Goal: Task Accomplishment & Management: Manage account settings

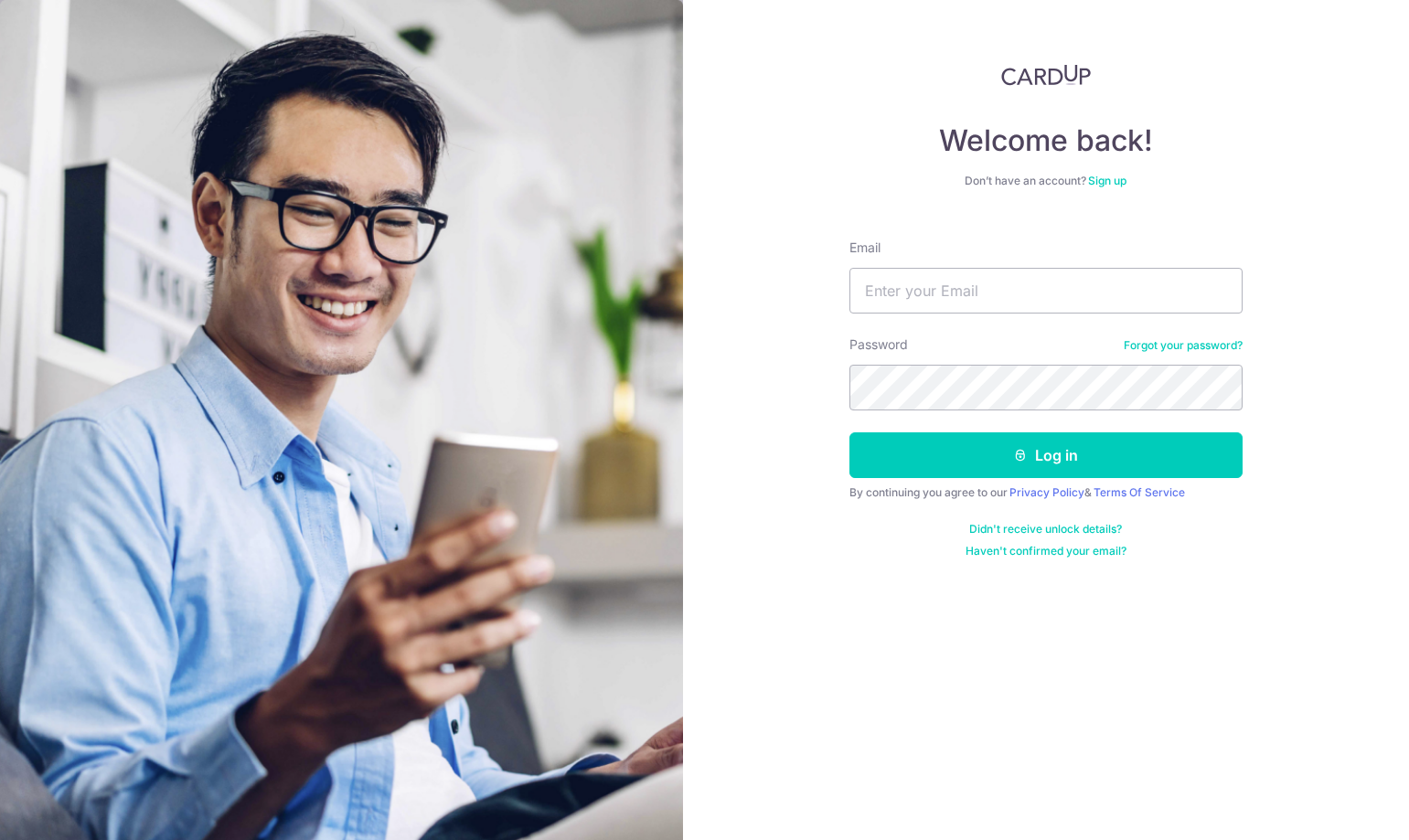
click at [897, 284] on input "Email" at bounding box center [1046, 291] width 393 height 45
type input "[EMAIL_ADDRESS][DOMAIN_NAME]"
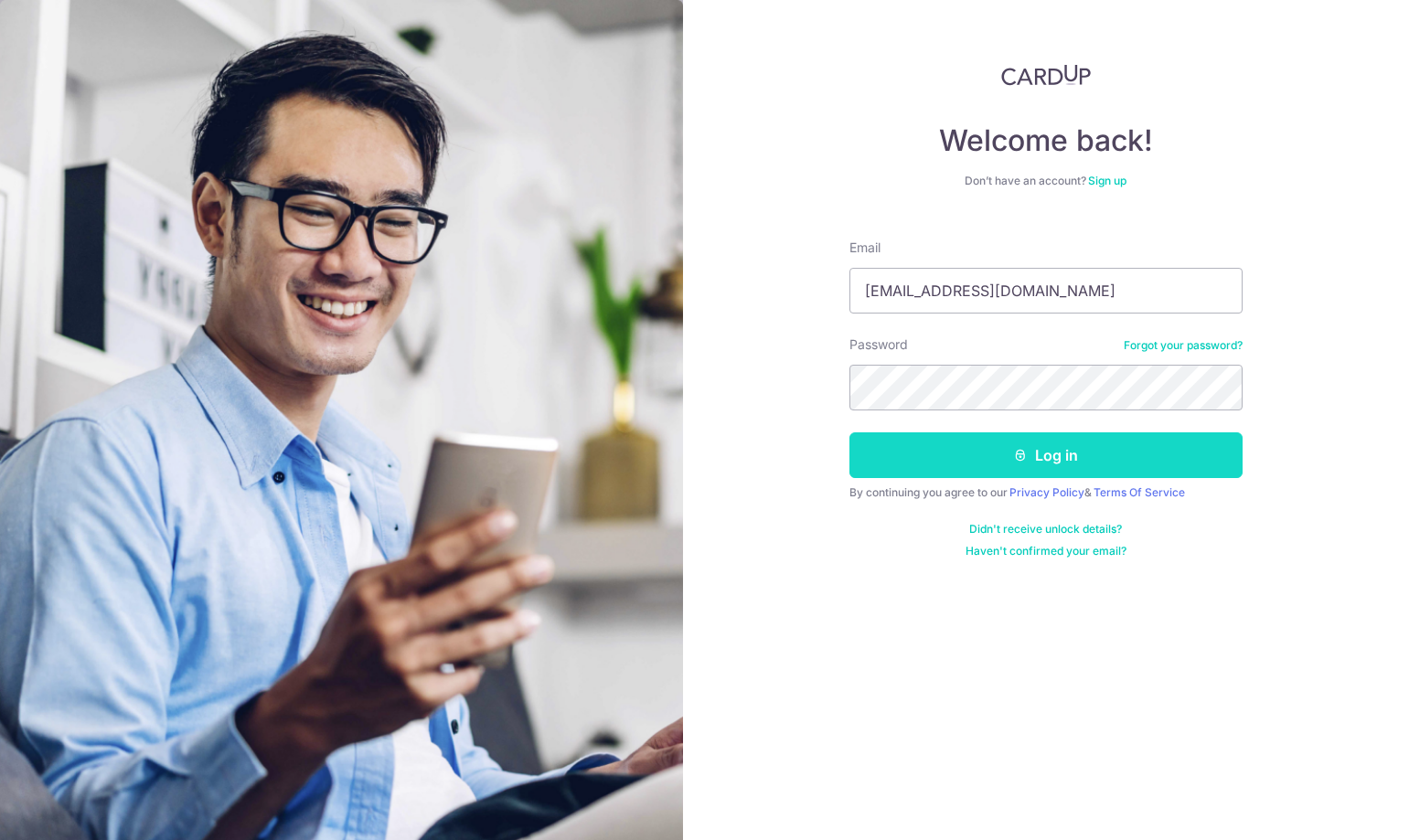
click at [1042, 460] on button "Log in" at bounding box center [1046, 455] width 393 height 45
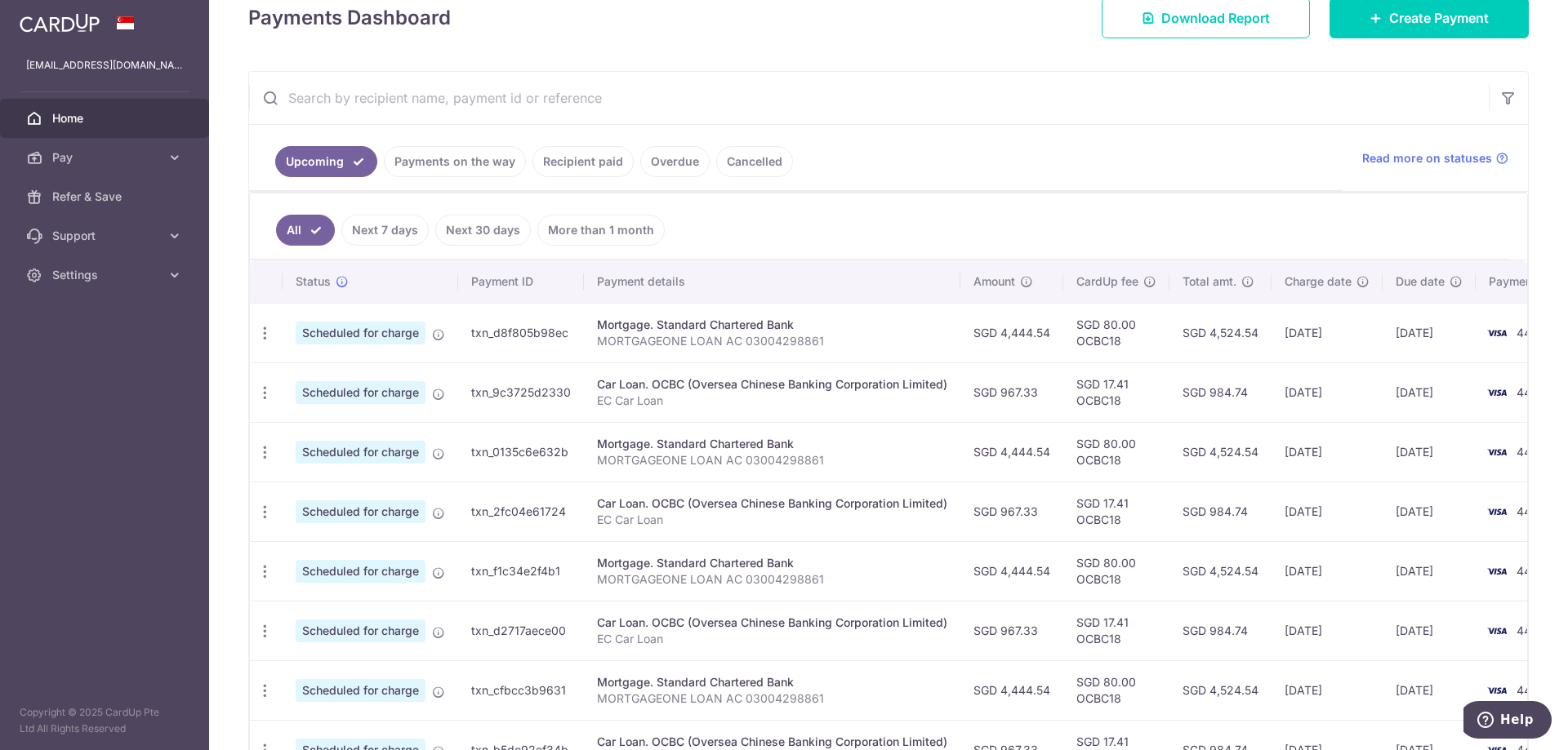
scroll to position [236, 0]
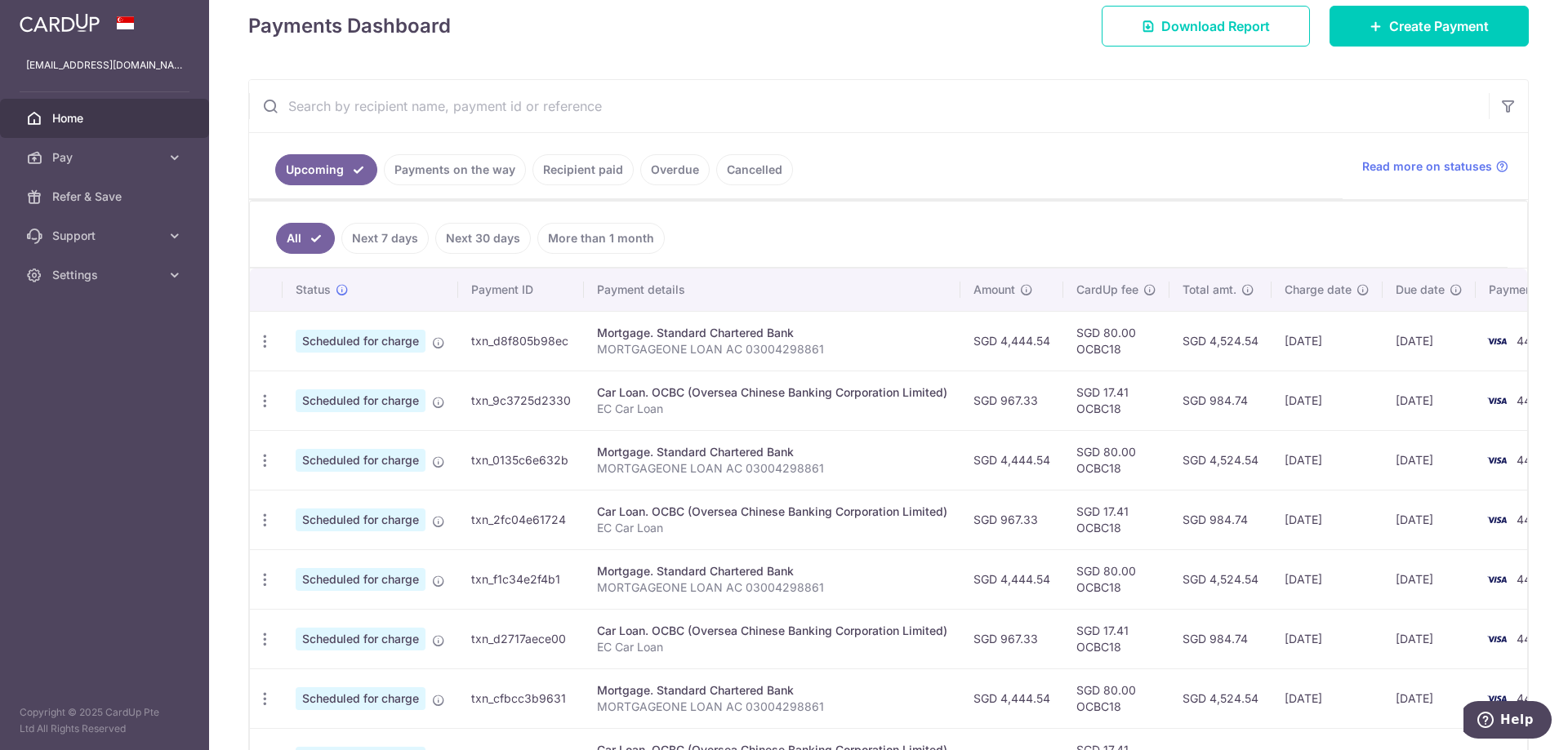
drag, startPoint x: 1358, startPoint y: 337, endPoint x: 1431, endPoint y: 354, distance: 75.0
click at [1258, 343] on td "17/10/2025" at bounding box center [1327, 341] width 111 height 60
click at [1258, 360] on td "17/10/2025" at bounding box center [1327, 341] width 111 height 60
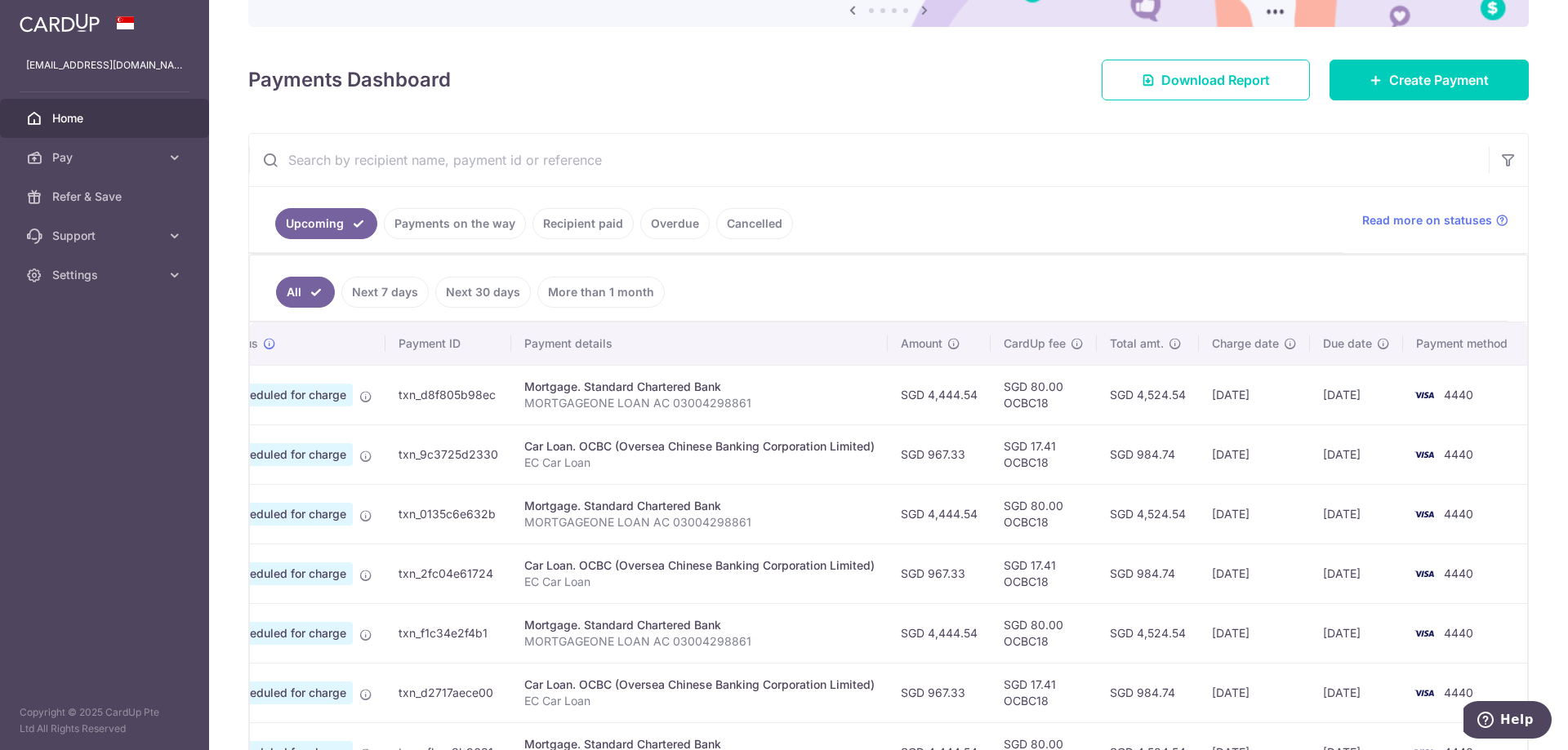
scroll to position [154, 0]
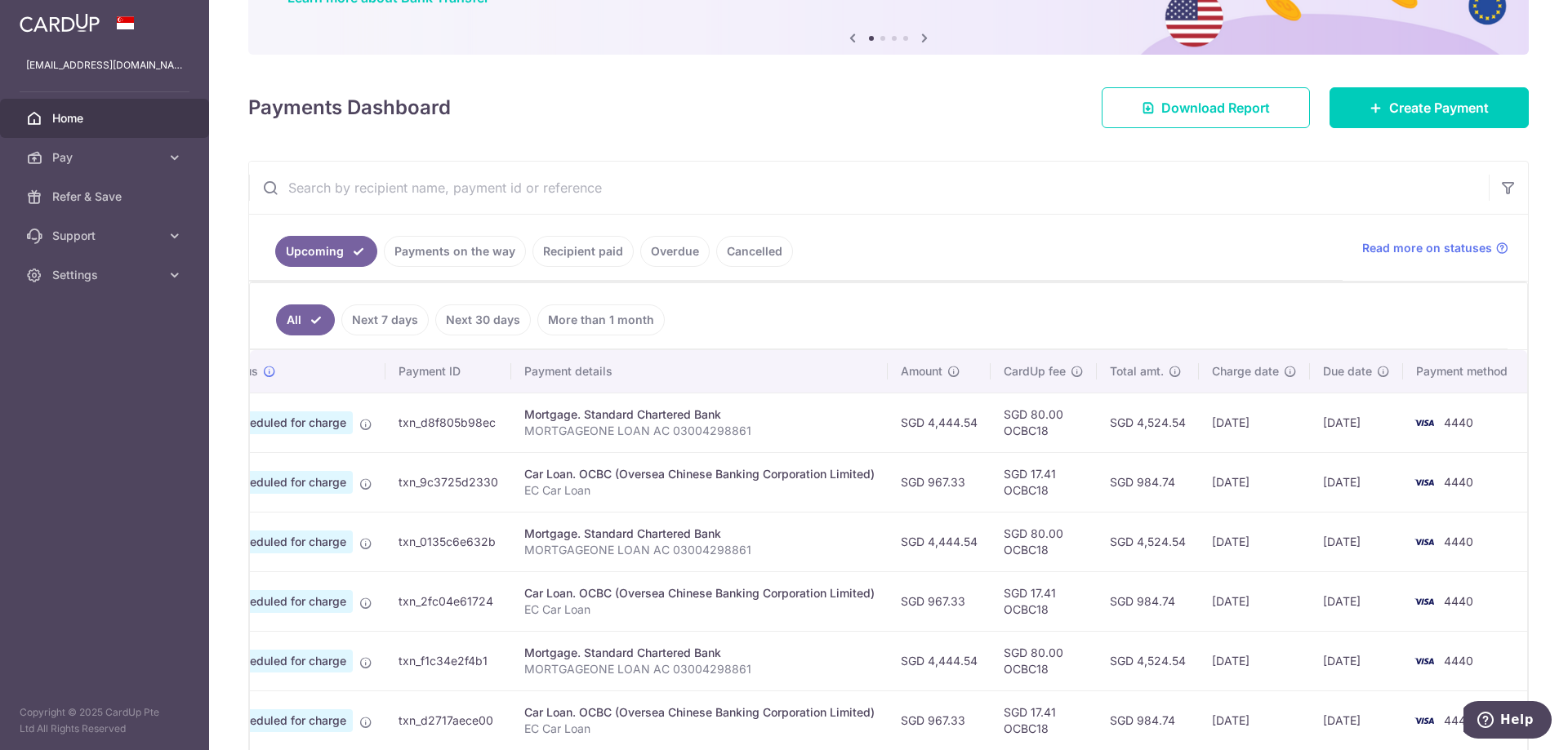
click at [394, 323] on link "Next 7 days" at bounding box center [385, 320] width 87 height 31
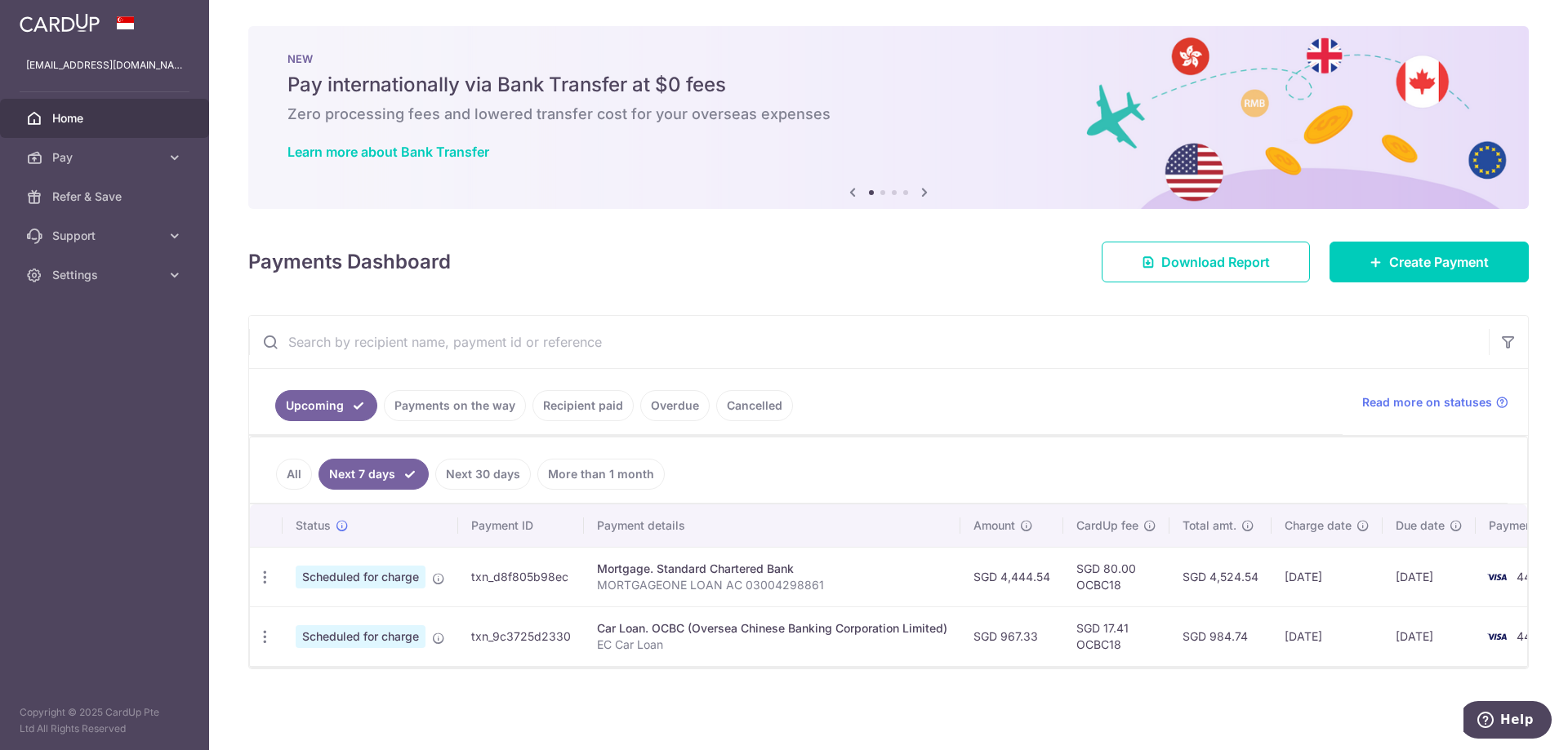
scroll to position [4, 0]
click at [75, 119] on span "Home" at bounding box center [106, 118] width 107 height 17
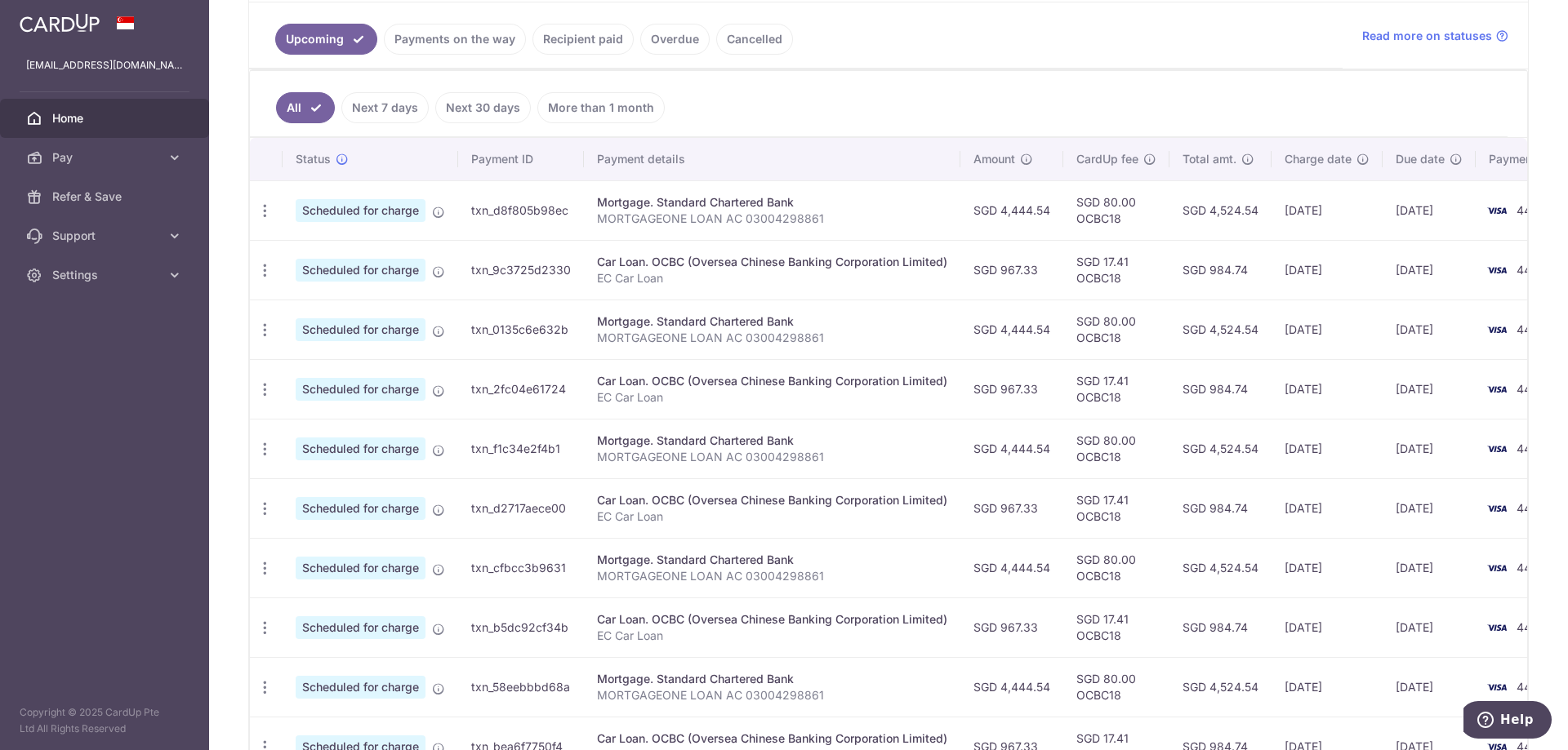
scroll to position [327, 0]
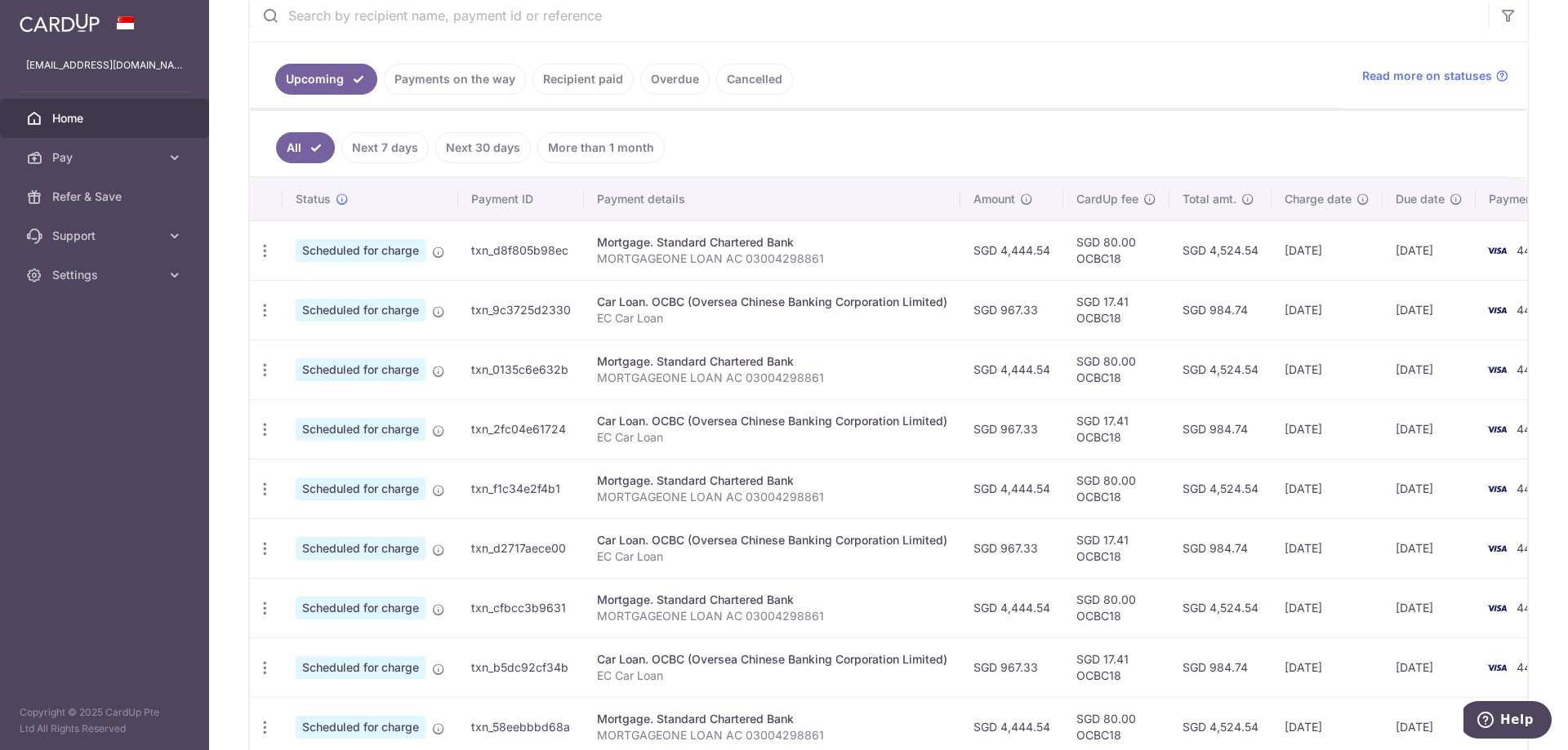
click at [1093, 423] on td "SGD 17.41 OCBC18" at bounding box center [1116, 430] width 107 height 60
click at [434, 248] on icon at bounding box center [438, 252] width 13 height 13
click at [467, 72] on link "Payments on the way" at bounding box center [454, 78] width 142 height 31
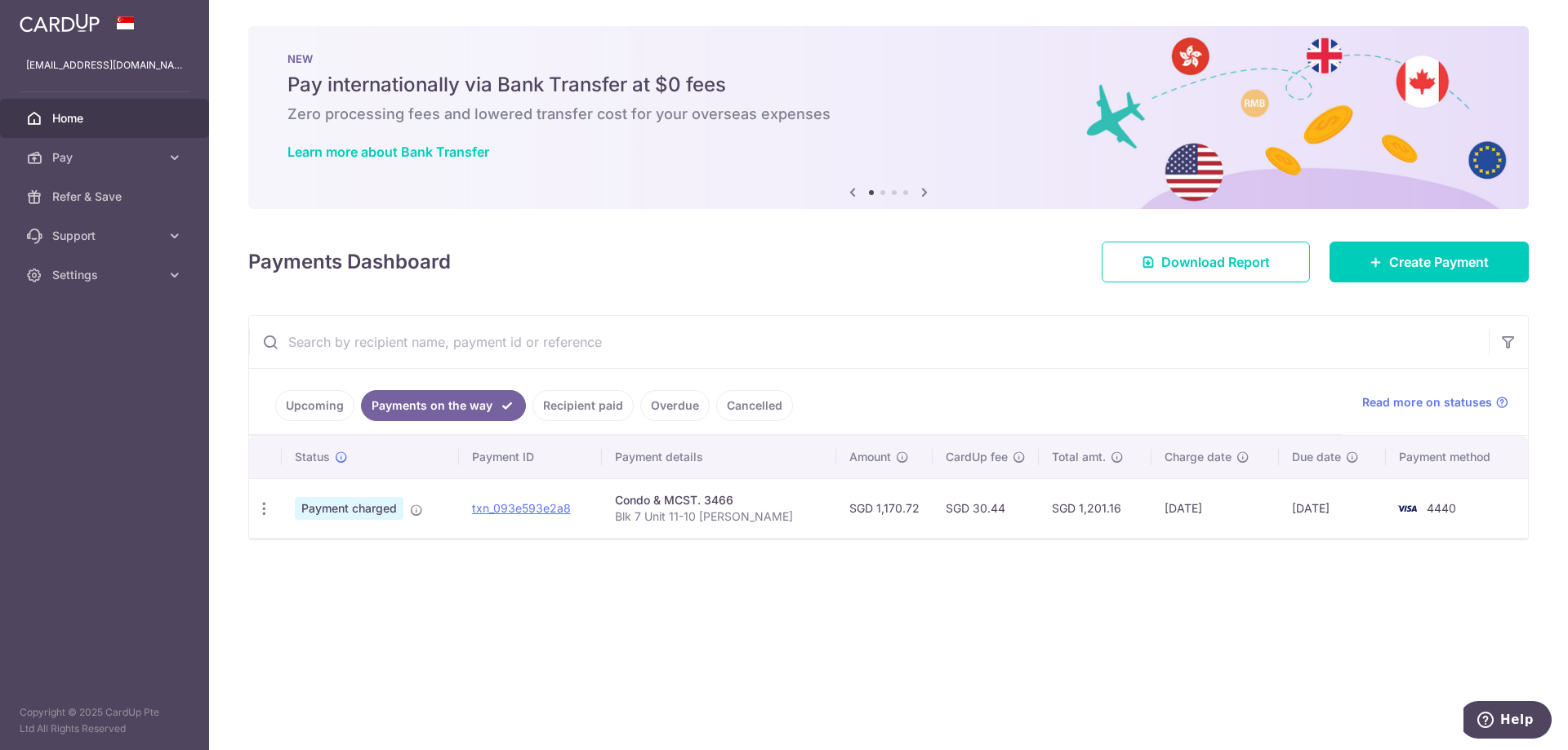
click at [325, 402] on link "Upcoming" at bounding box center [315, 405] width 79 height 31
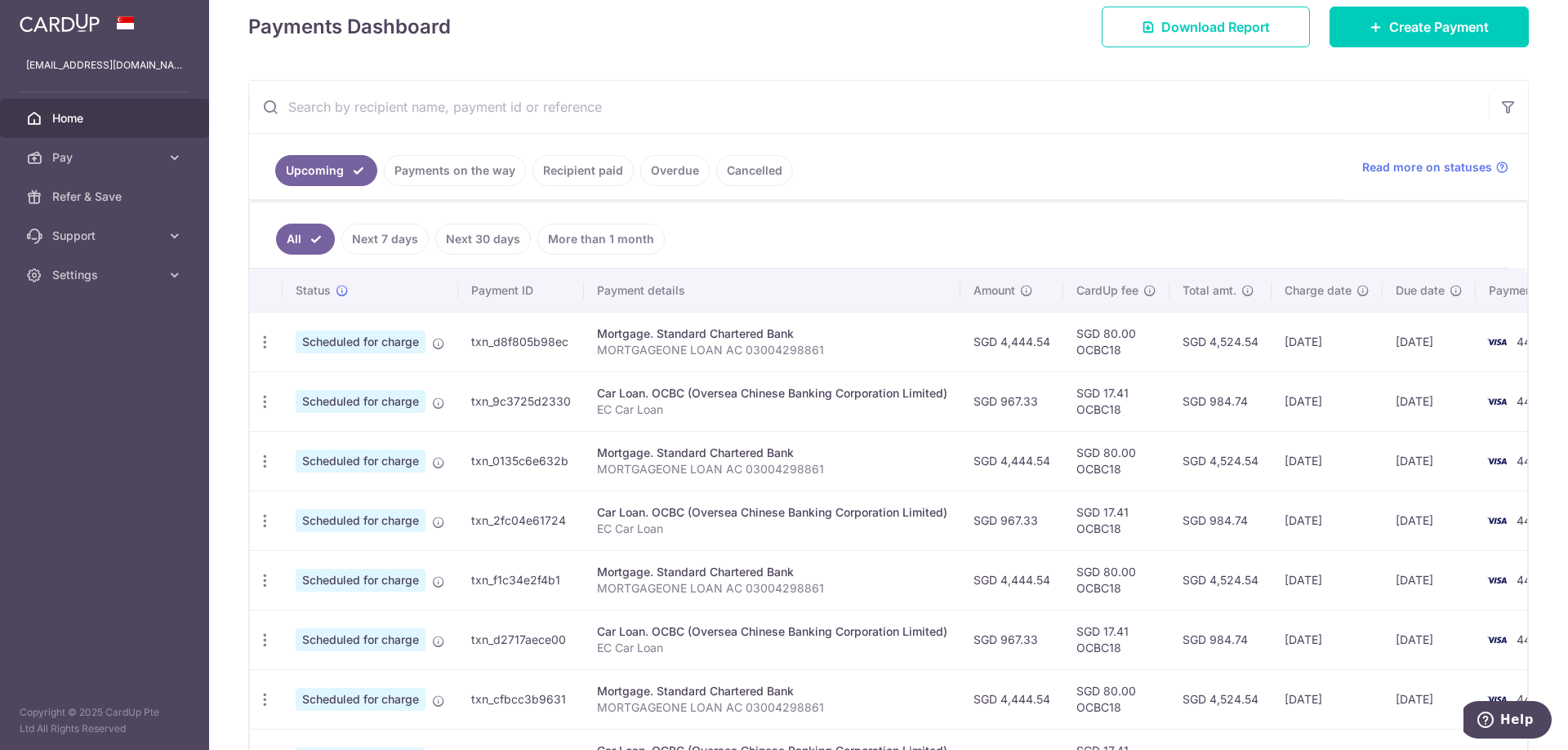
scroll to position [245, 0]
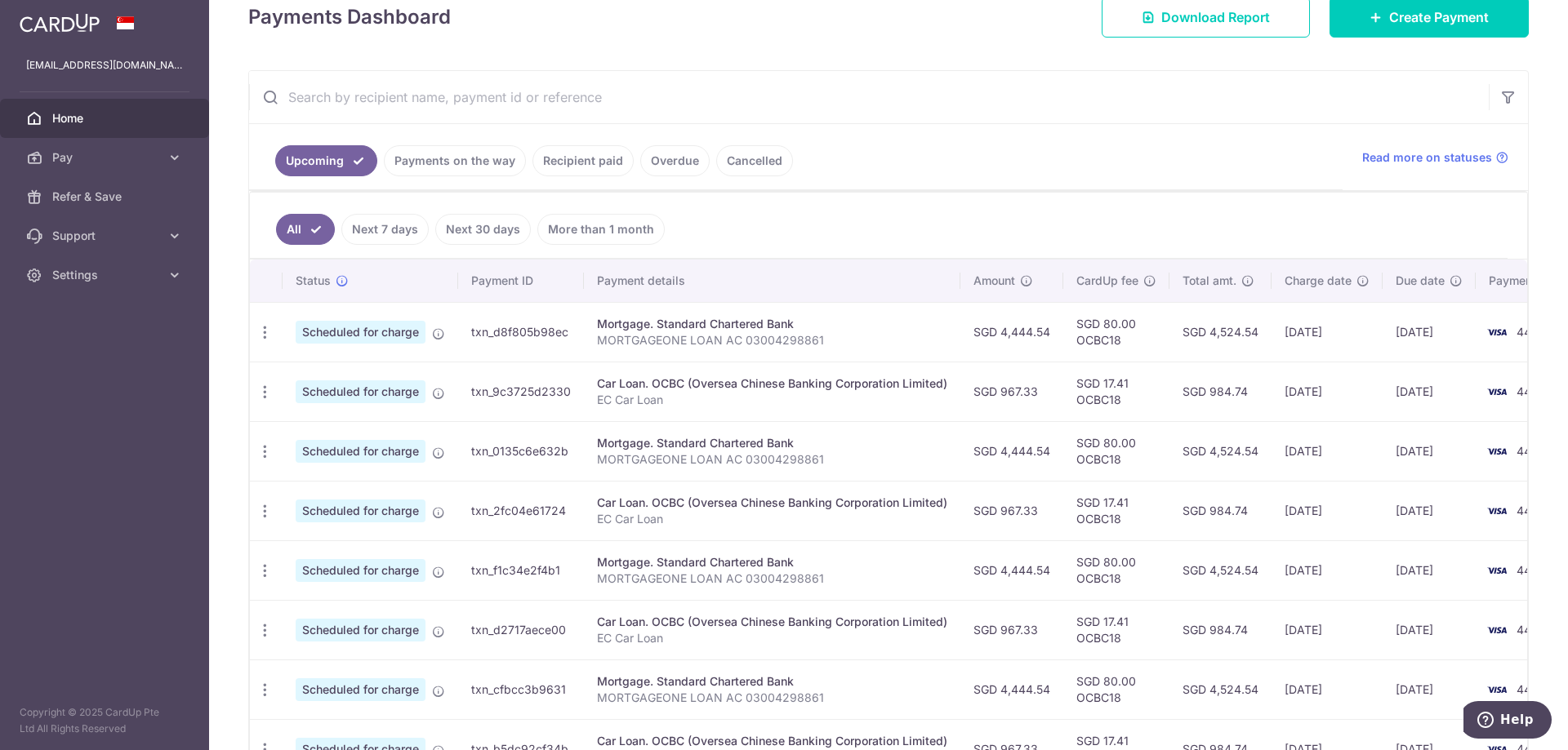
click at [1514, 334] on td "4440" at bounding box center [1537, 332] width 124 height 60
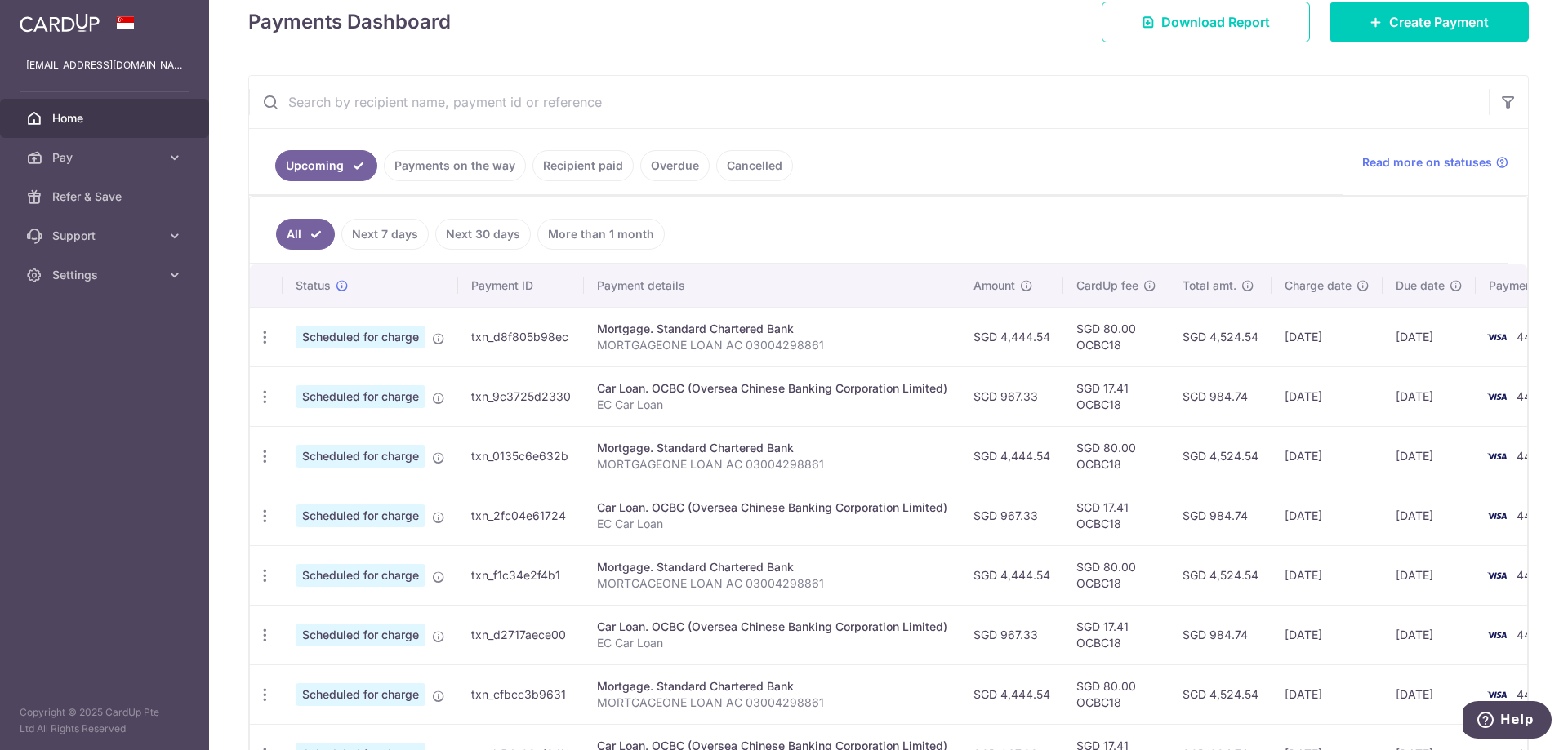
scroll to position [236, 0]
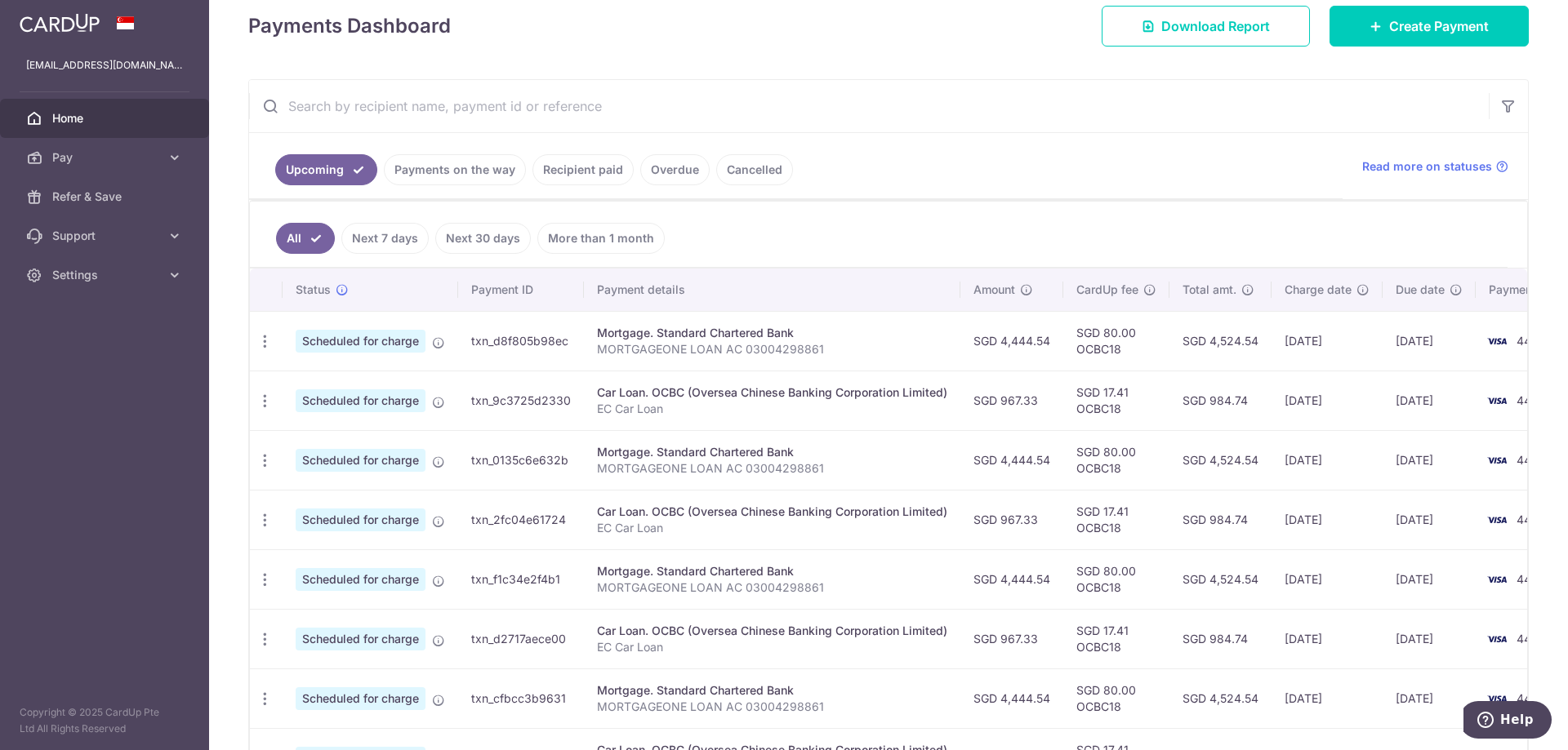
click at [656, 335] on div "Mortgage. Standard Chartered Bank" at bounding box center [772, 333] width 350 height 17
click at [658, 333] on div "Mortgage. Standard Chartered Bank" at bounding box center [772, 333] width 350 height 17
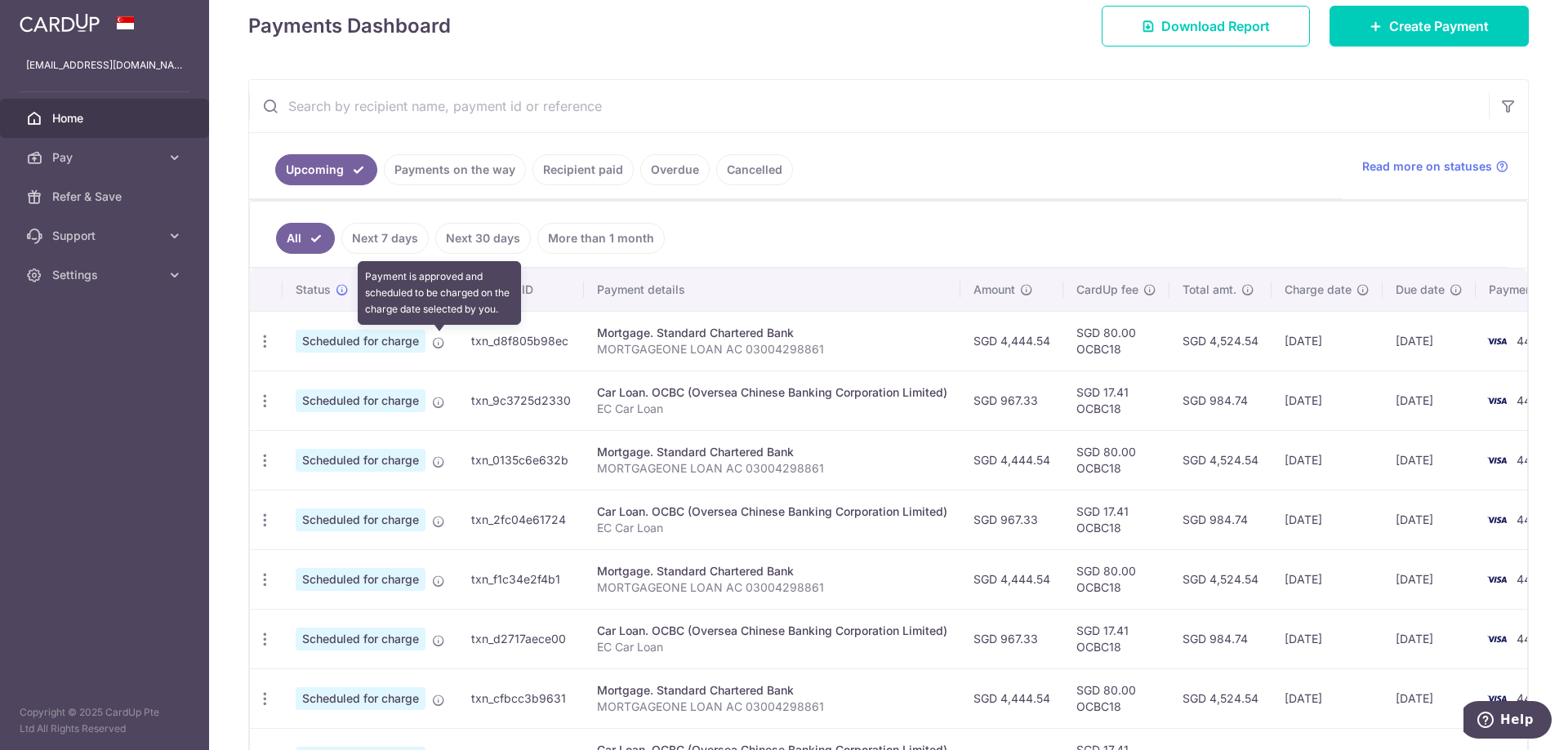
click at [439, 344] on icon at bounding box center [438, 342] width 13 height 13
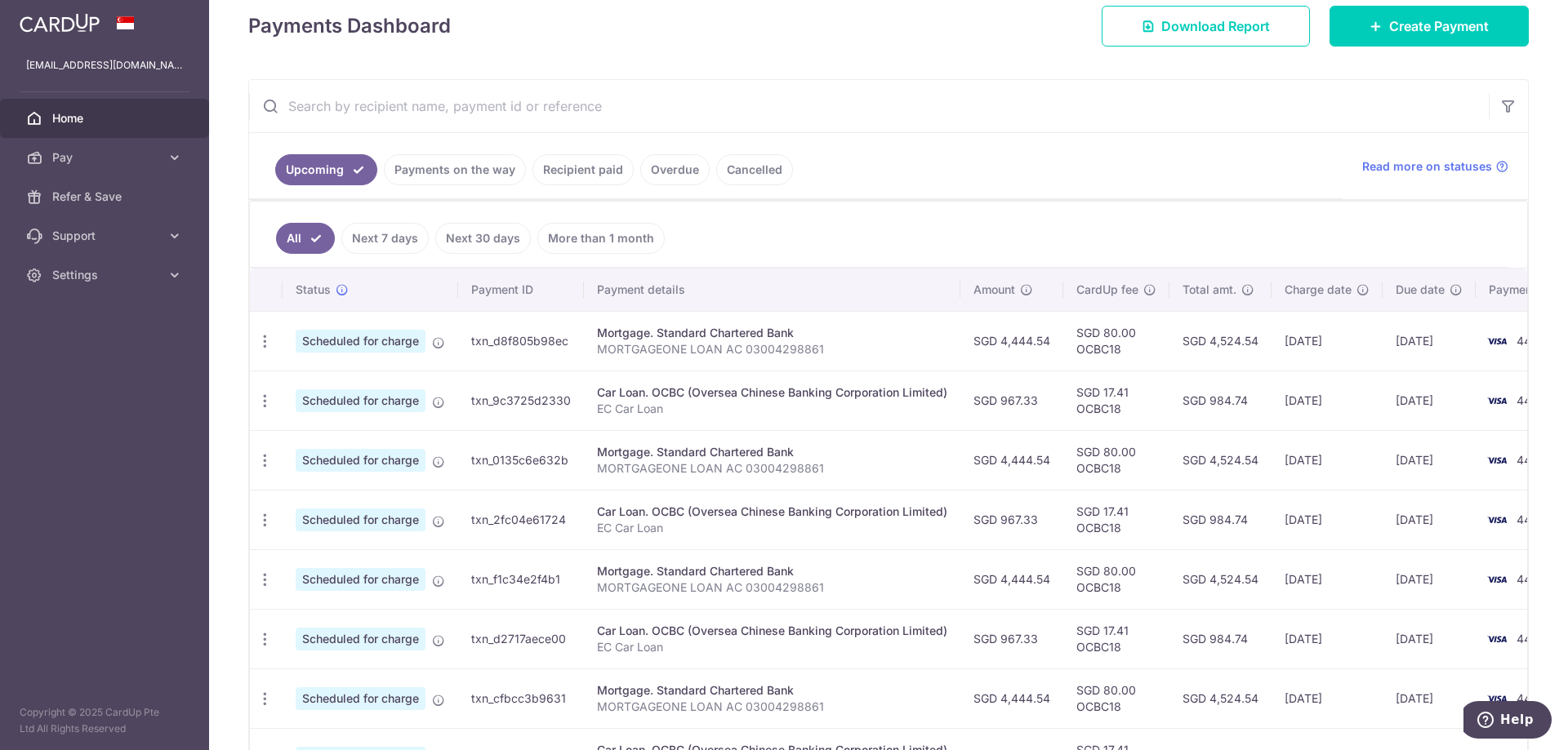
click at [512, 343] on td "txn_d8f805b98ec" at bounding box center [520, 341] width 126 height 60
click at [513, 343] on td "txn_d8f805b98ec" at bounding box center [520, 341] width 126 height 60
click at [513, 344] on td "txn_d8f805b98ec" at bounding box center [520, 341] width 126 height 60
click at [755, 232] on ul "All Next 7 days Next 30 days More than 1 month" at bounding box center [879, 234] width 1258 height 66
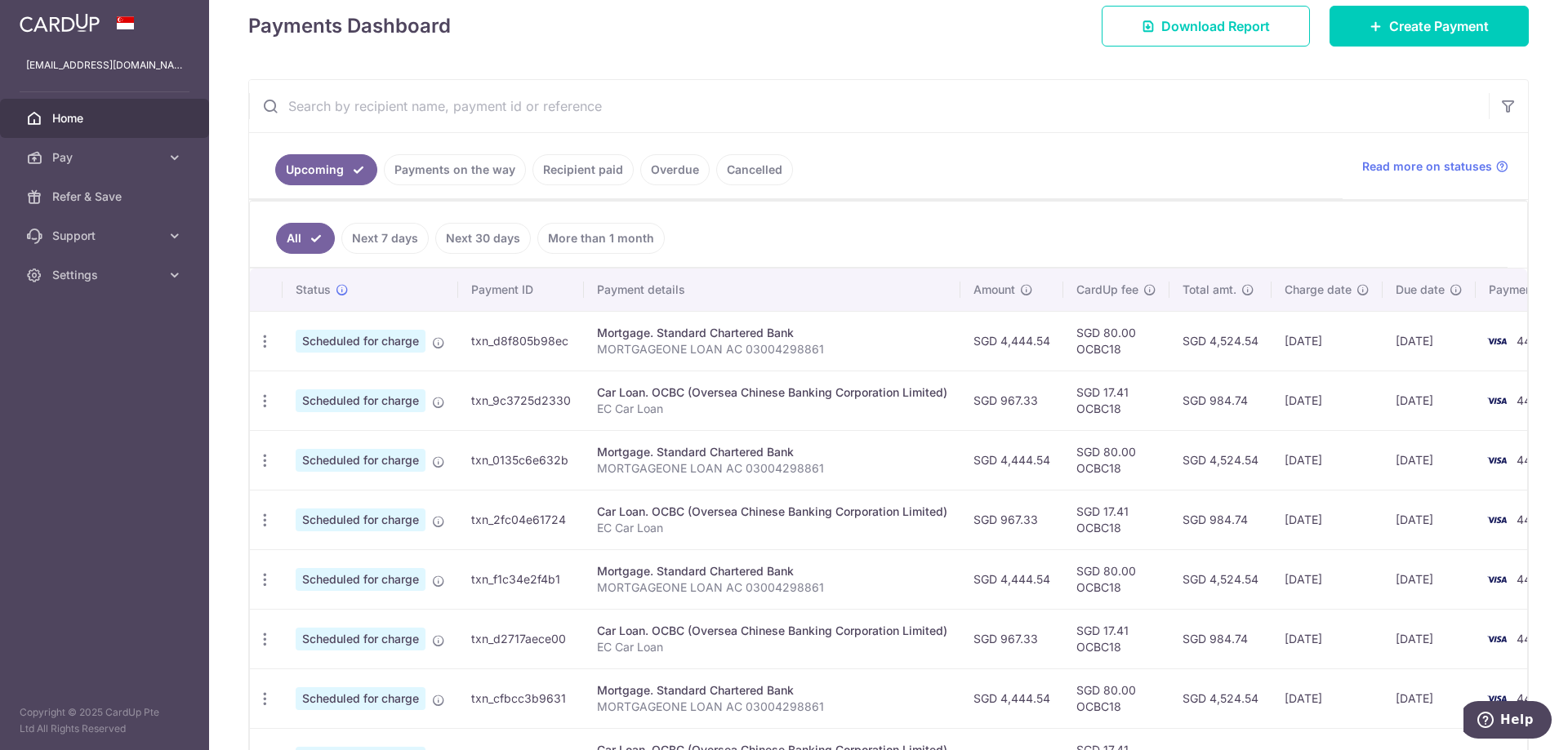
click at [1497, 341] on img at bounding box center [1497, 342] width 33 height 19
click at [784, 341] on div "Mortgage. Standard Chartered Bank" at bounding box center [772, 333] width 350 height 17
click at [534, 342] on td "txn_d8f805b98ec" at bounding box center [520, 341] width 126 height 60
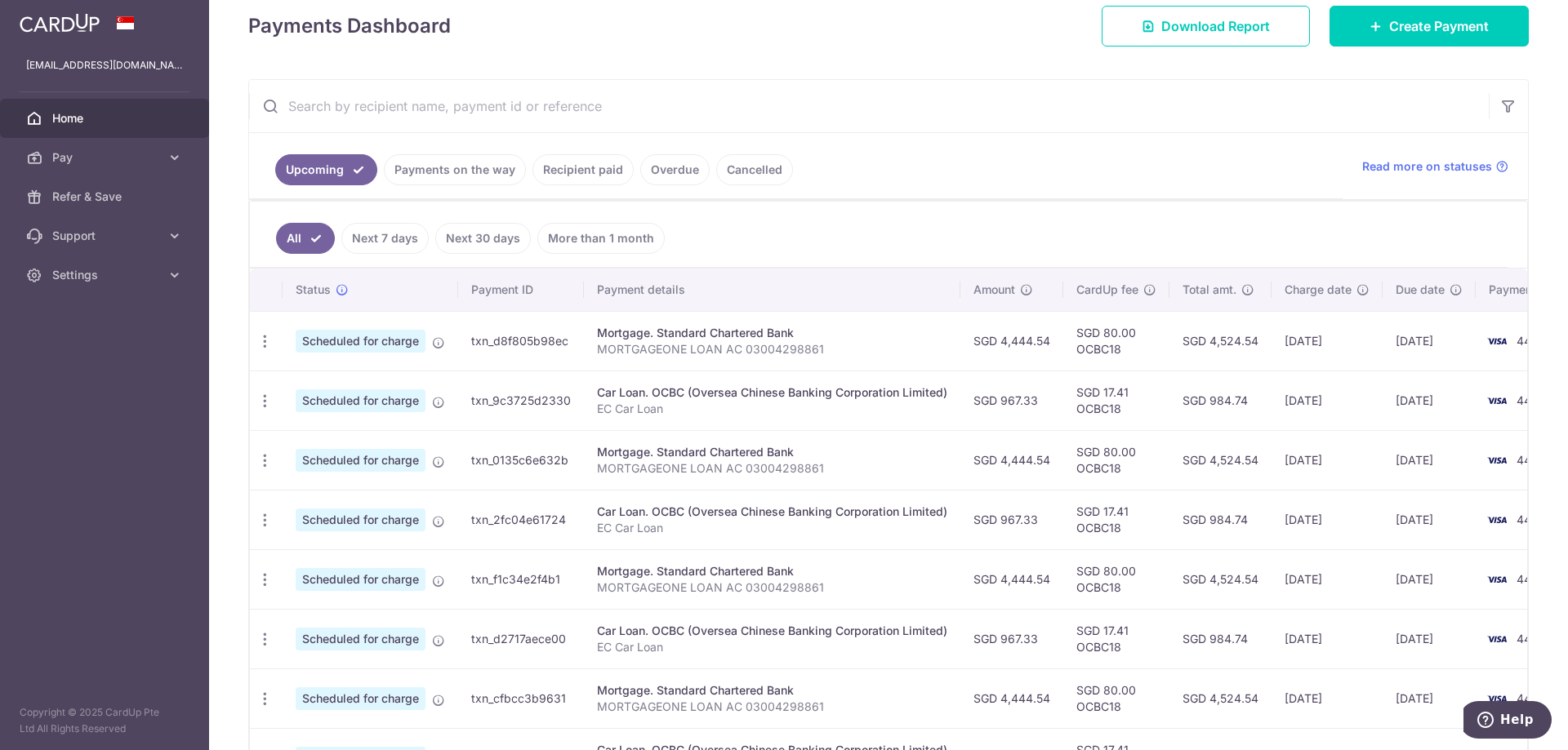
click at [411, 341] on span "Scheduled for charge" at bounding box center [360, 342] width 129 height 23
click at [268, 345] on icon "button" at bounding box center [264, 341] width 17 height 17
click at [106, 397] on aside "eugenechng1@gmail.com Home Pay Payments Recipients Cards Refer & Save Support F…" at bounding box center [104, 375] width 209 height 750
click at [265, 342] on icon "button" at bounding box center [264, 341] width 17 height 17
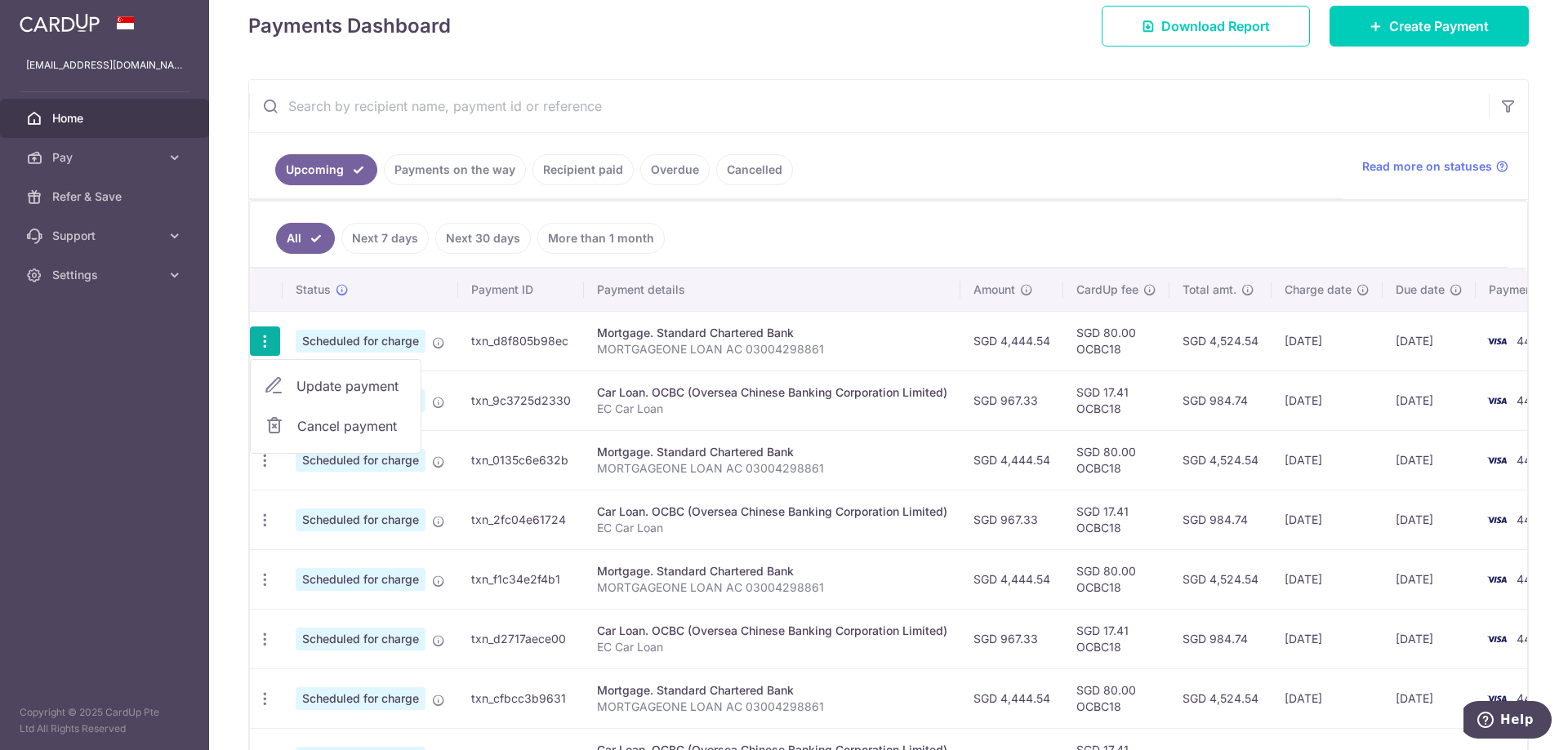
click at [389, 390] on span "Update payment" at bounding box center [352, 386] width 111 height 19
radio input "true"
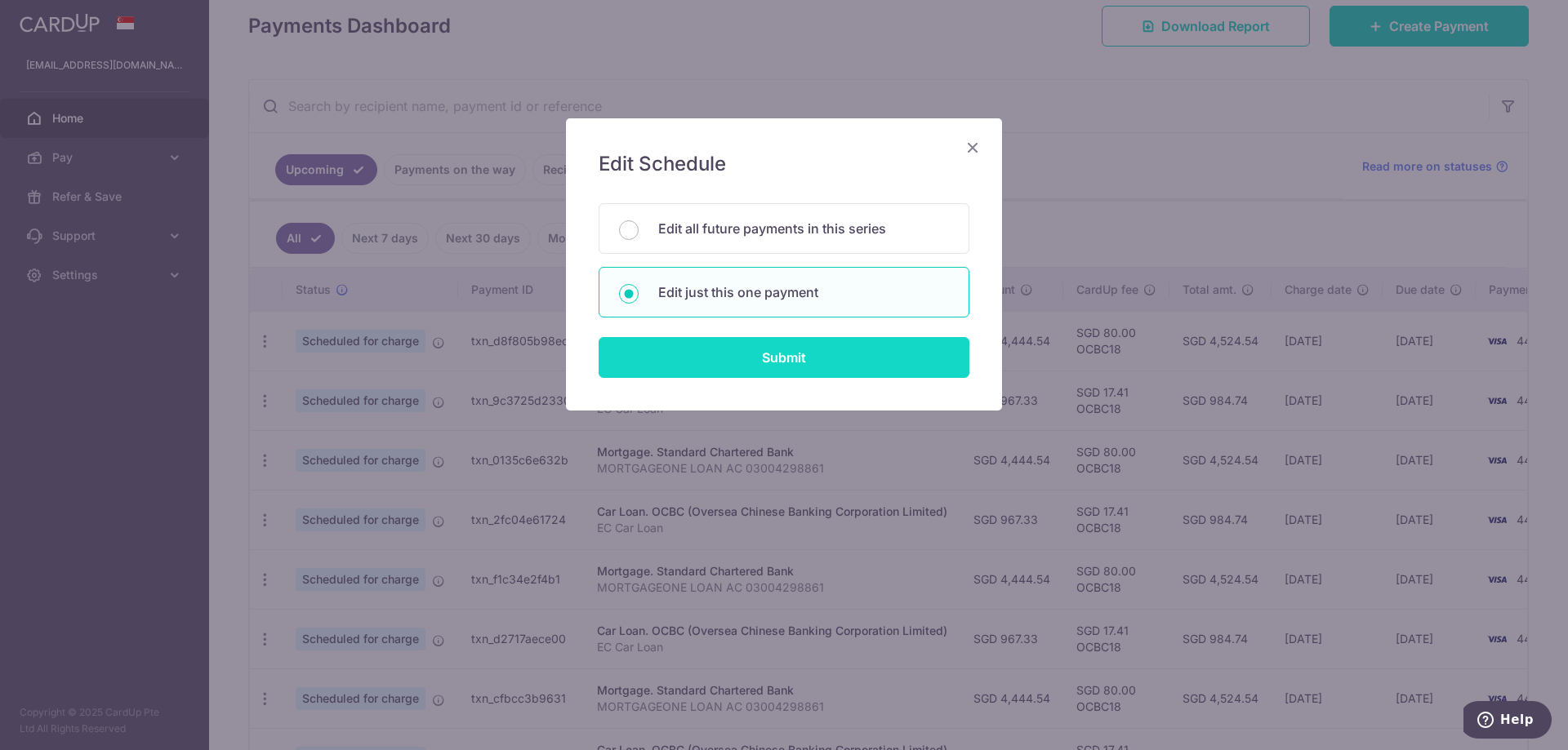
click at [778, 354] on input "Submit" at bounding box center [784, 357] width 371 height 40
radio input "true"
type input "4,444.54"
type input "23/10/2025"
type input "MORTGAGEONE LOAN AC 03004298861"
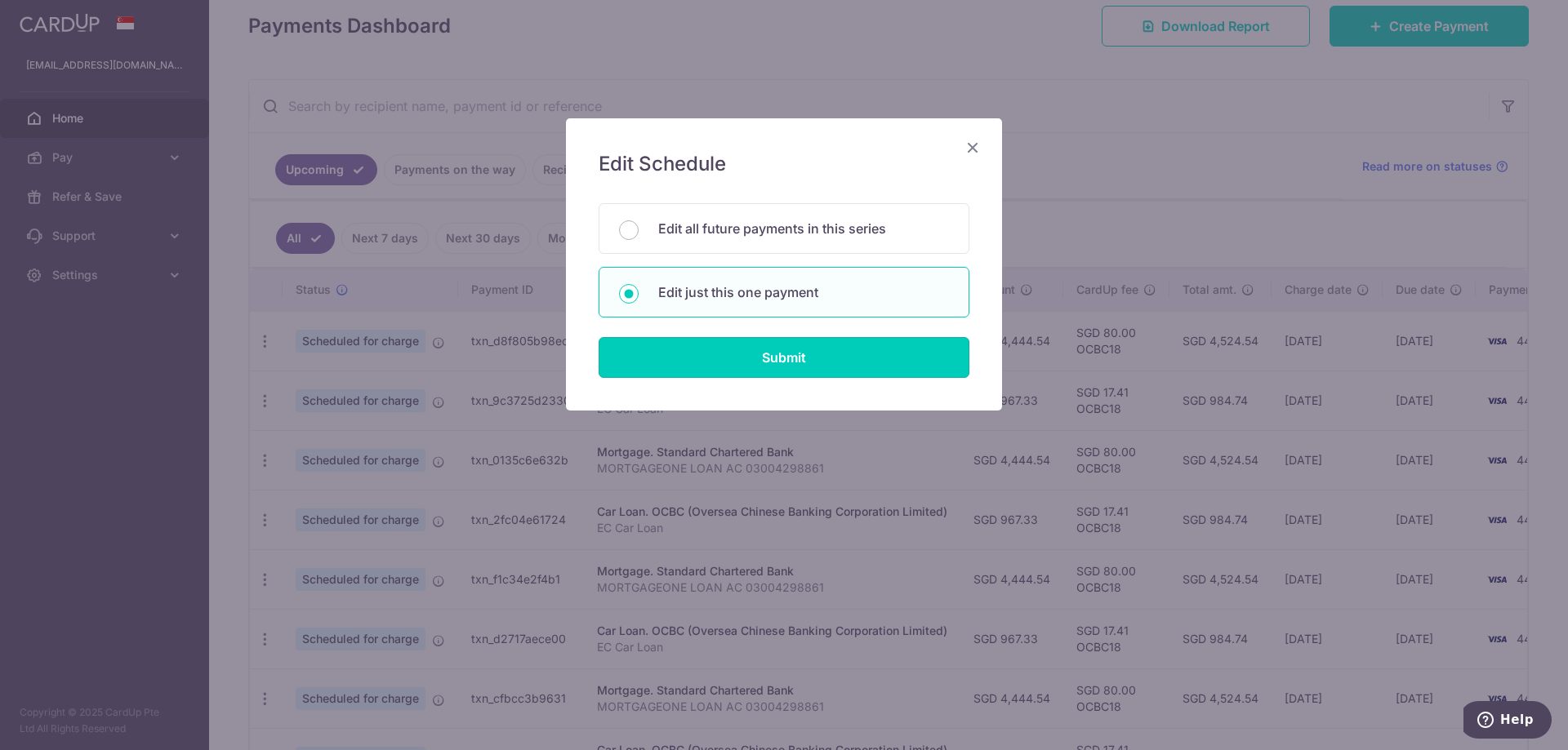
type input "OCBC18"
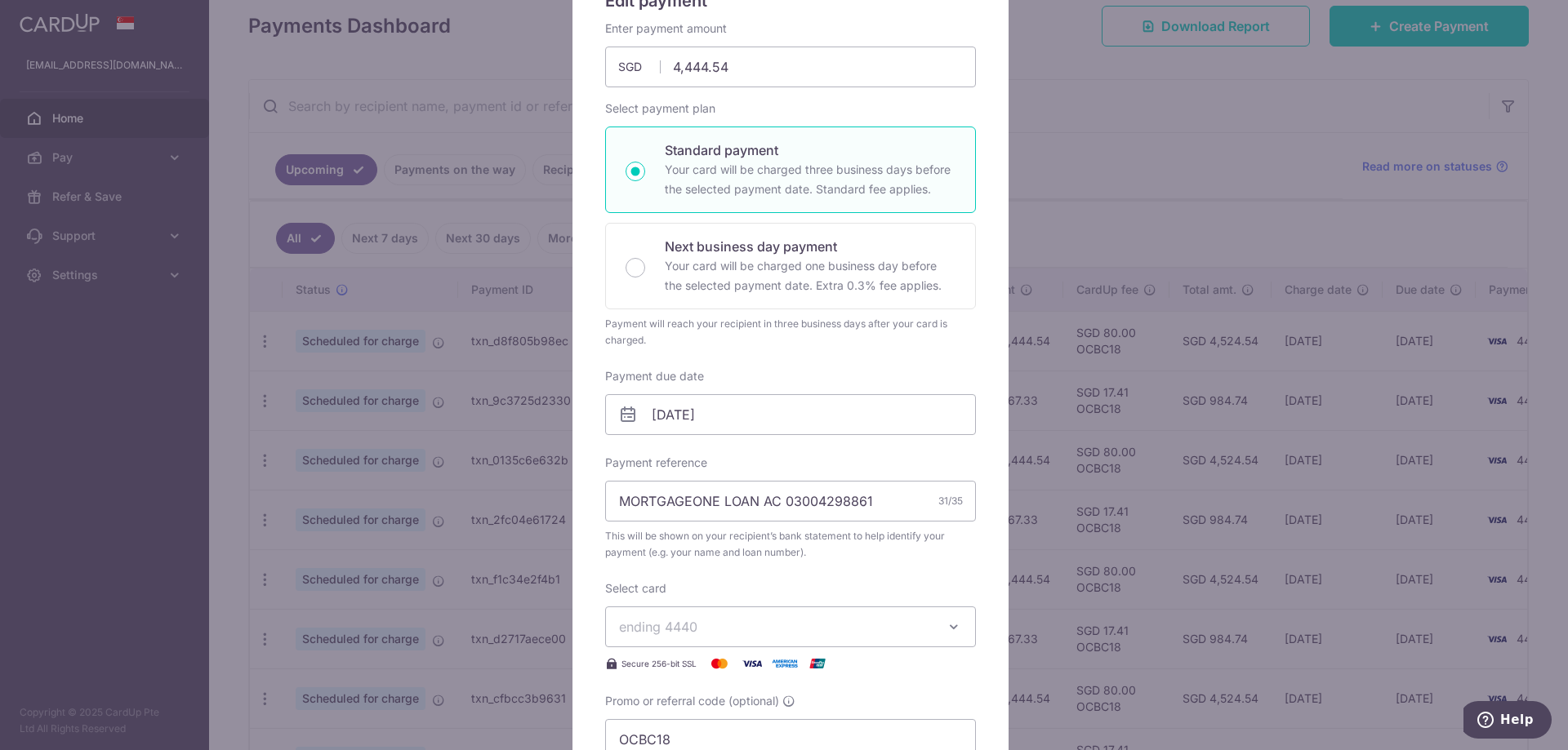
scroll to position [245, 0]
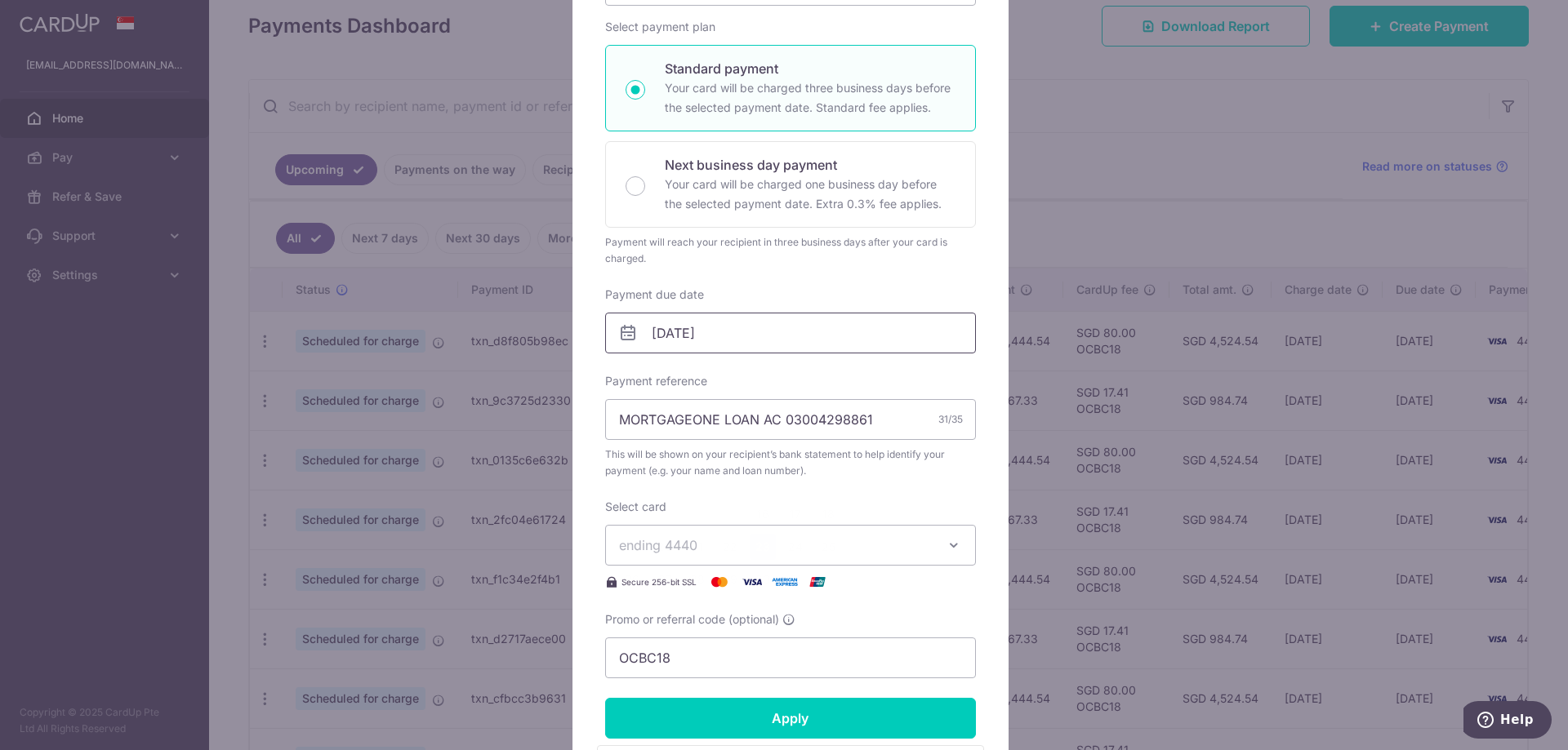
click at [756, 326] on input "23/10/2025" at bounding box center [790, 333] width 371 height 40
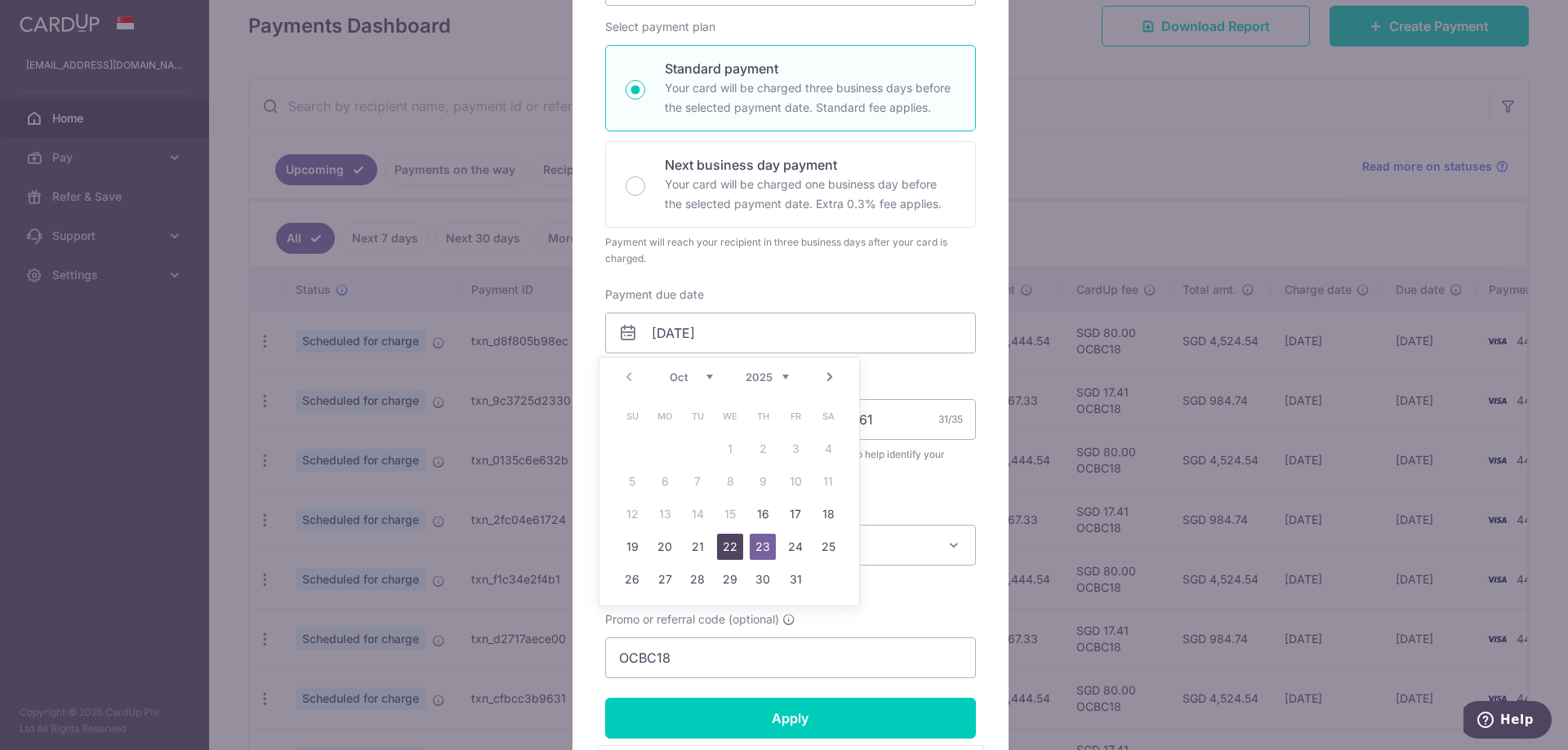
click at [732, 542] on link "22" at bounding box center [730, 548] width 26 height 26
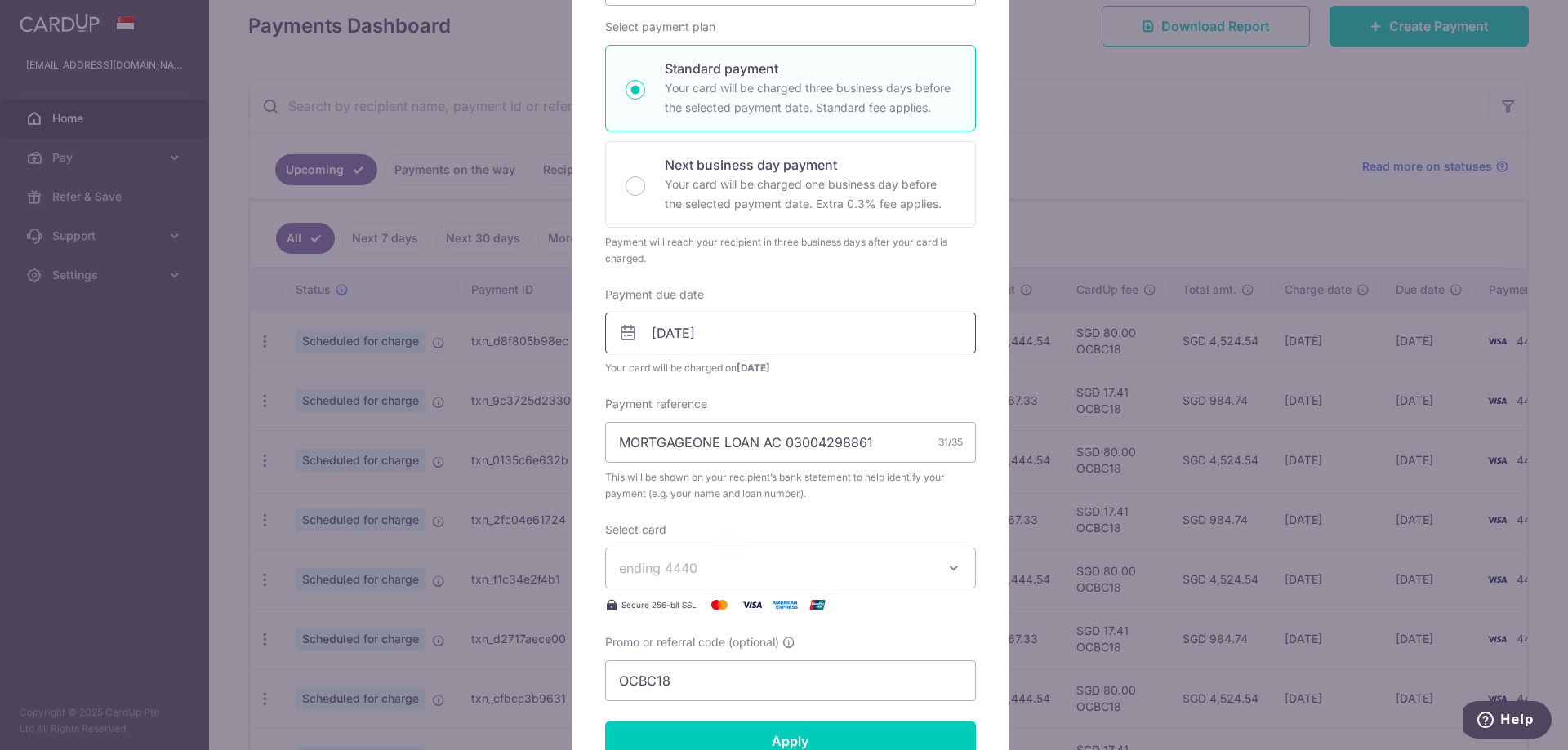
click at [698, 336] on input "22/10/2025" at bounding box center [790, 333] width 371 height 40
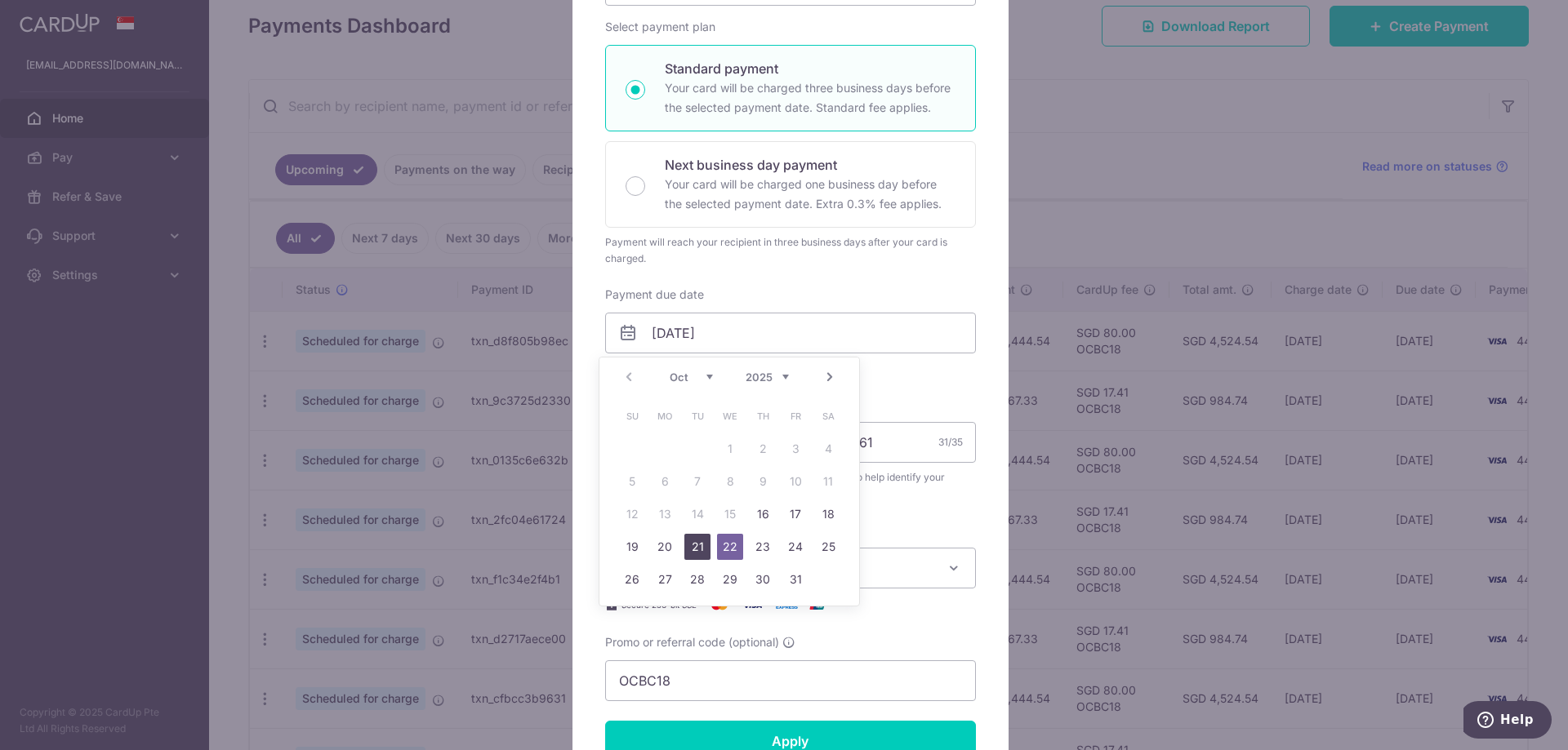
click at [703, 542] on link "21" at bounding box center [697, 548] width 26 height 26
type input "[DATE]"
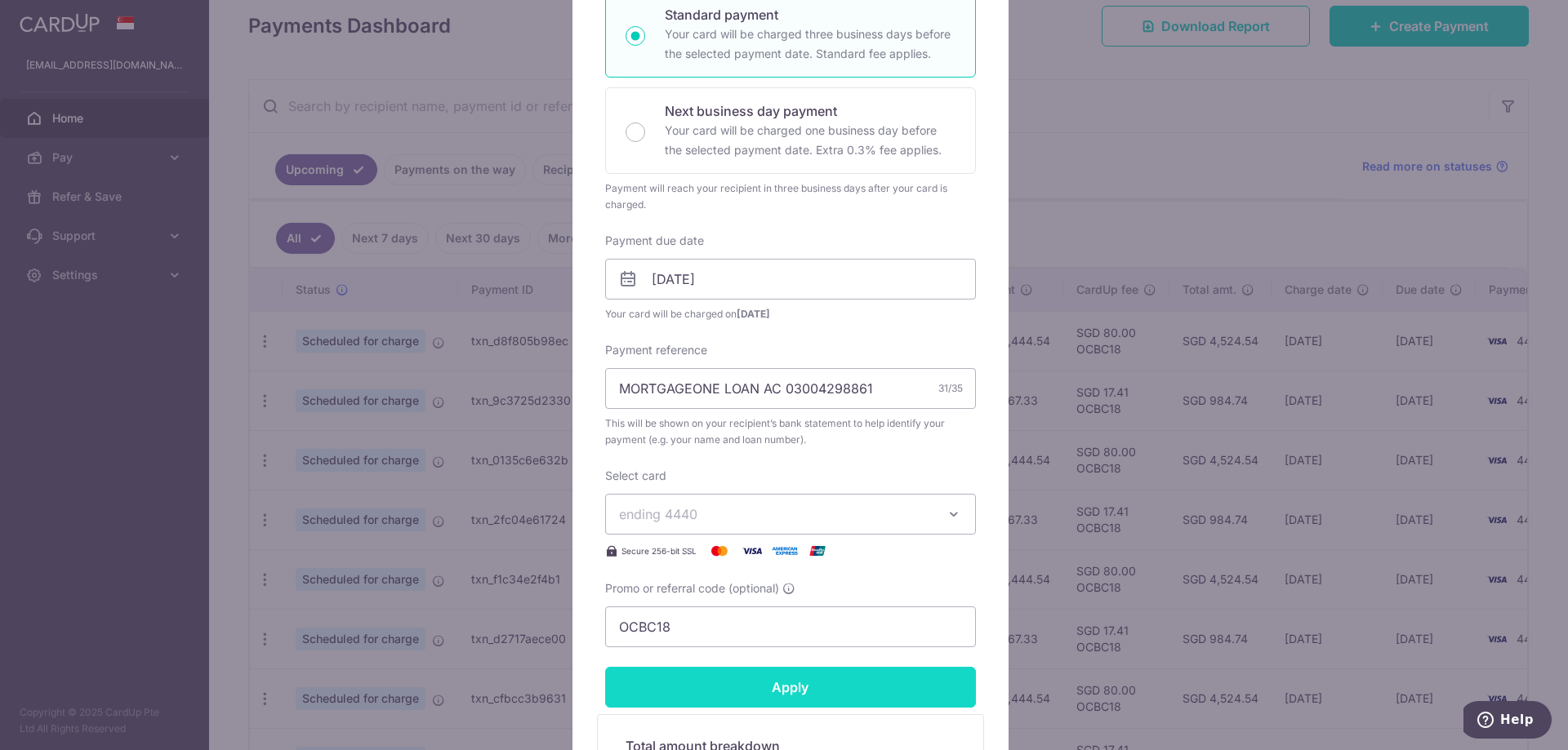
scroll to position [408, 0]
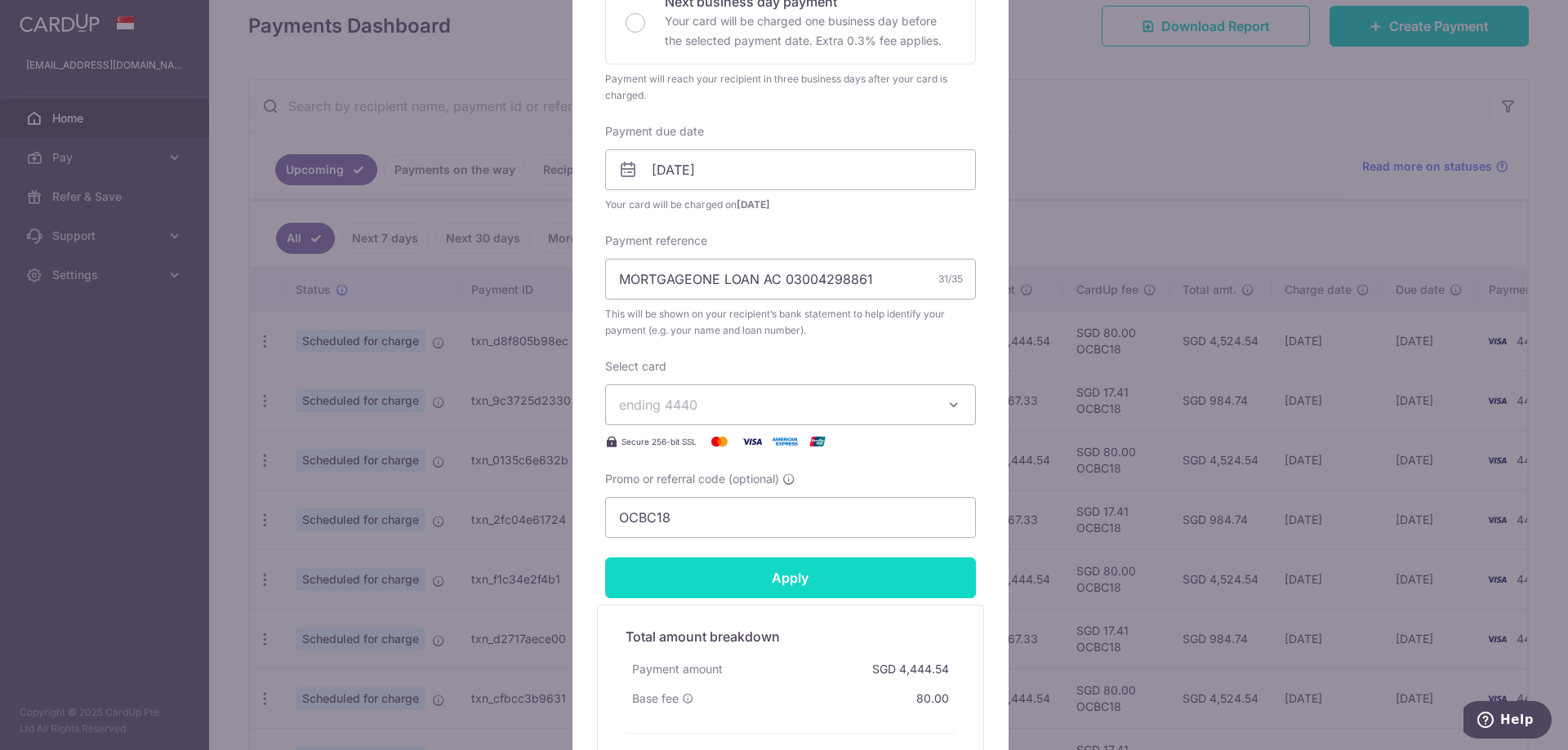
click at [796, 579] on input "Apply" at bounding box center [790, 578] width 371 height 40
type input "Successfully Applied"
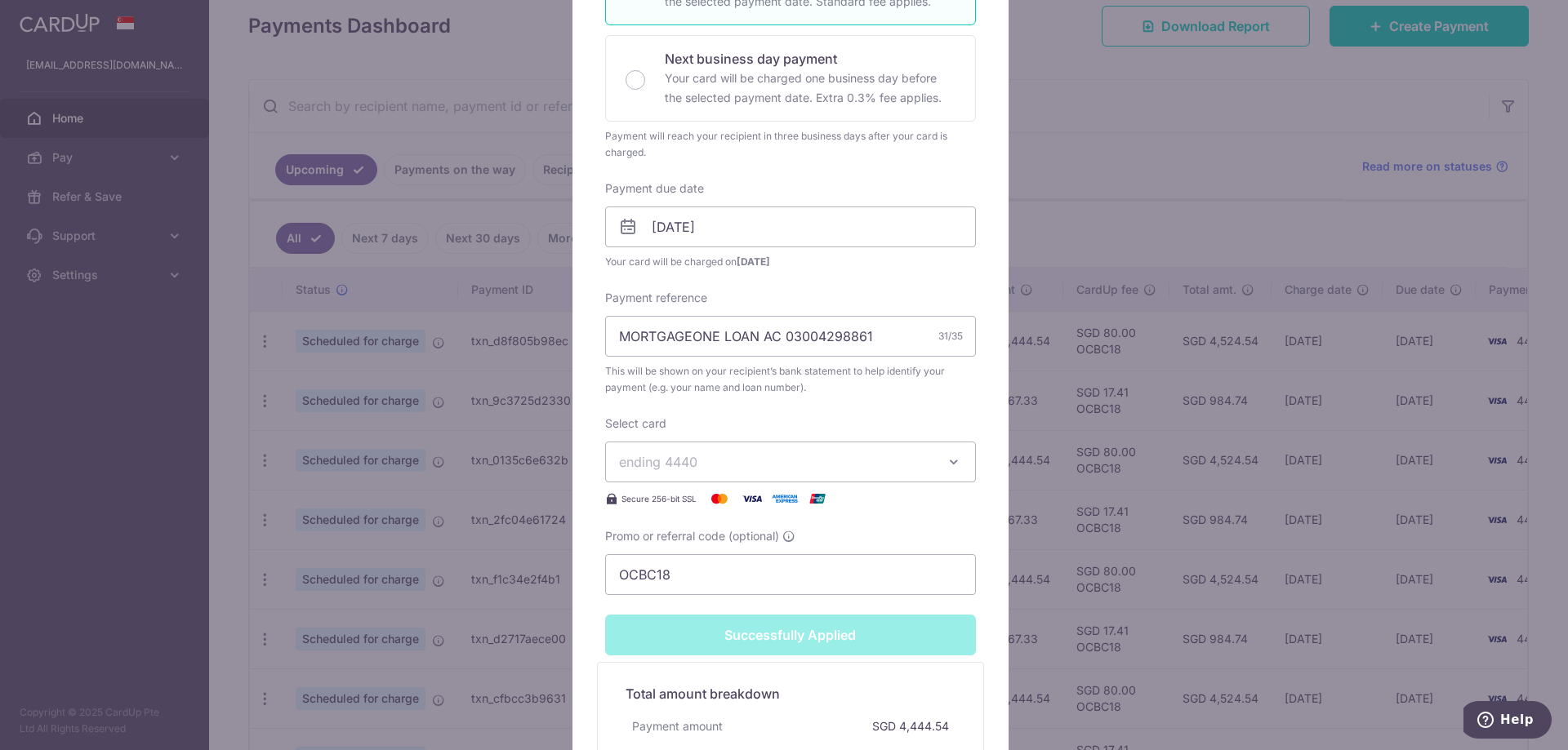
scroll to position [466, 0]
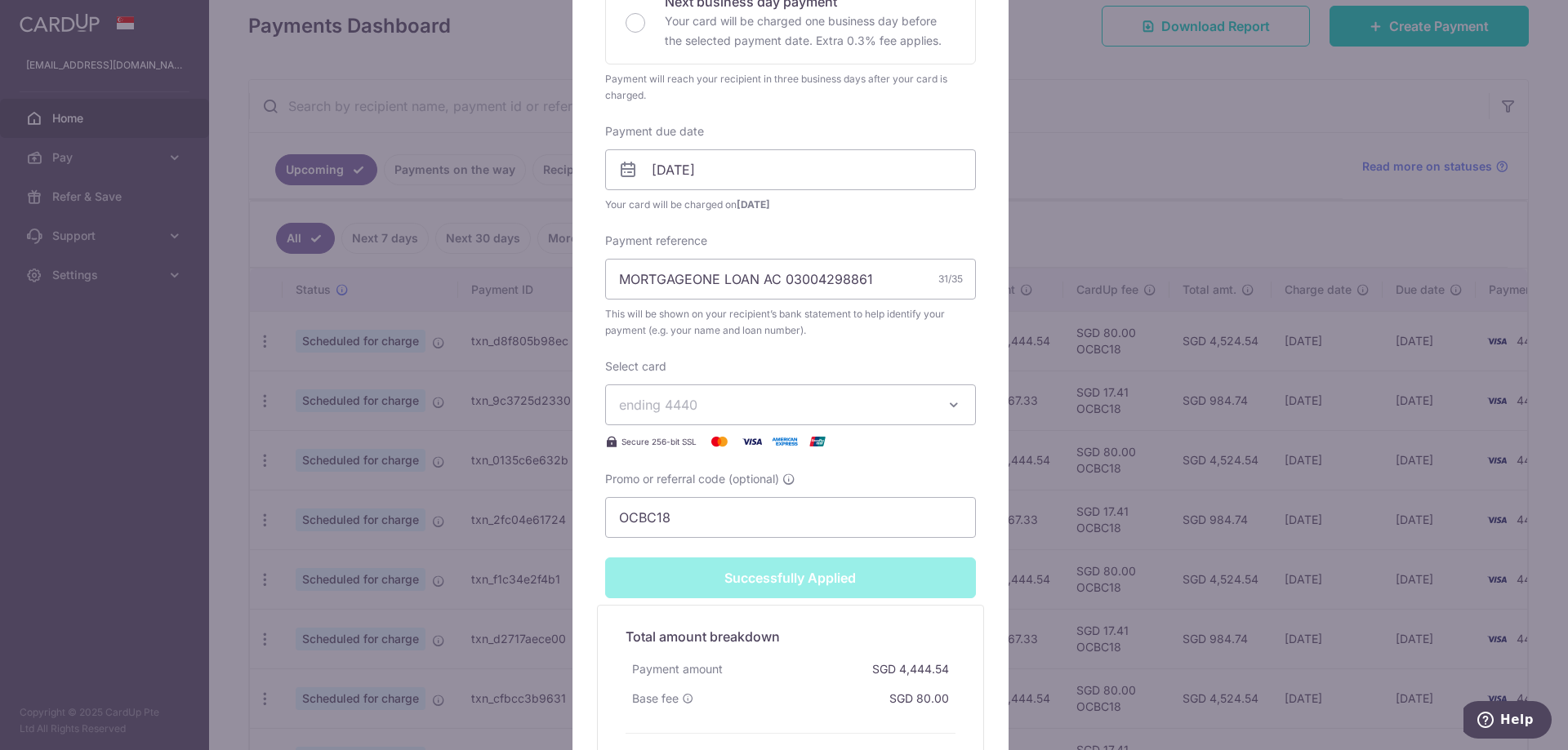
click at [1107, 120] on div "Edit payment By clicking apply, you will make changes to all payments to Standa…" at bounding box center [784, 375] width 1568 height 750
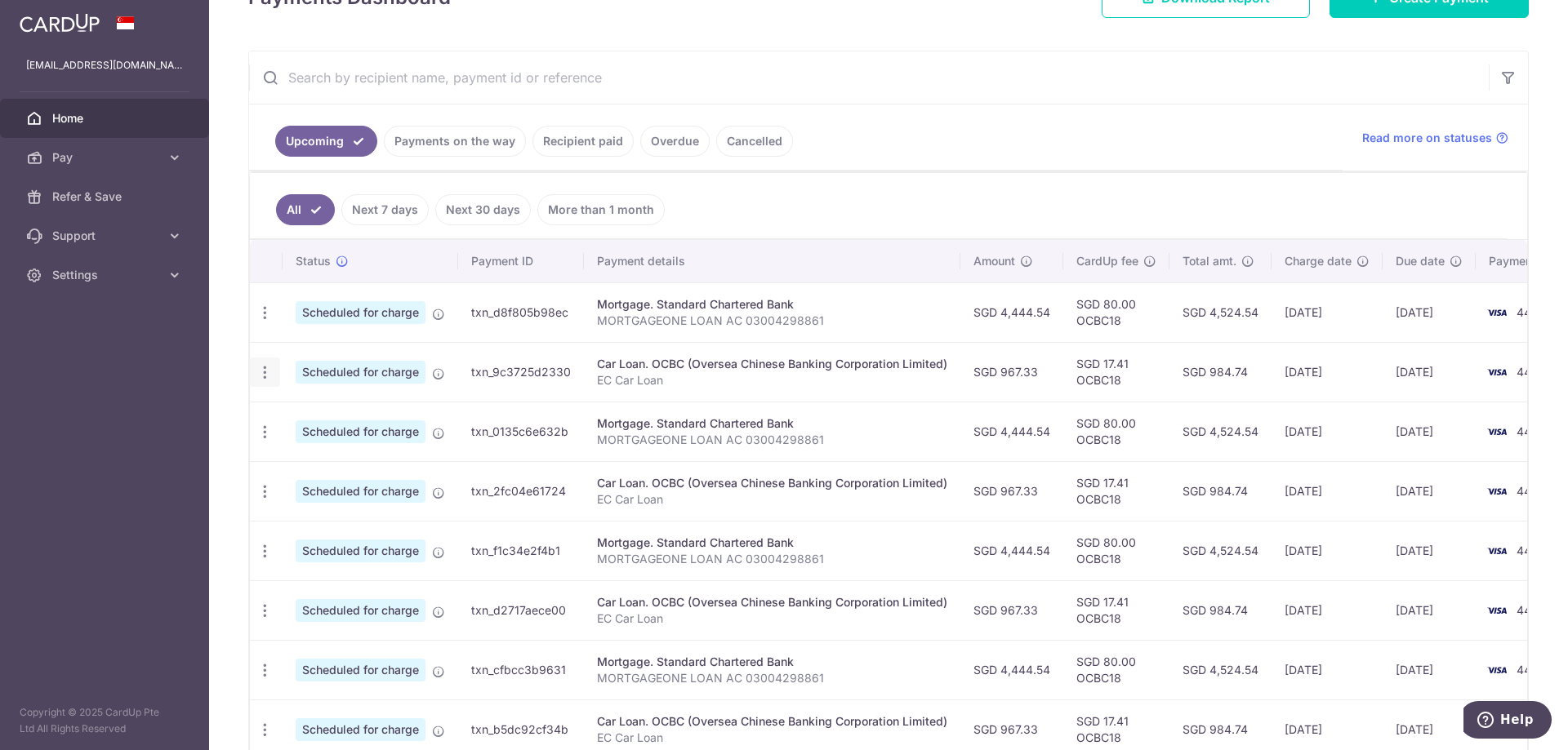
click at [261, 370] on icon "button" at bounding box center [264, 372] width 17 height 17
click at [366, 418] on span "Update payment" at bounding box center [352, 417] width 111 height 19
radio input "true"
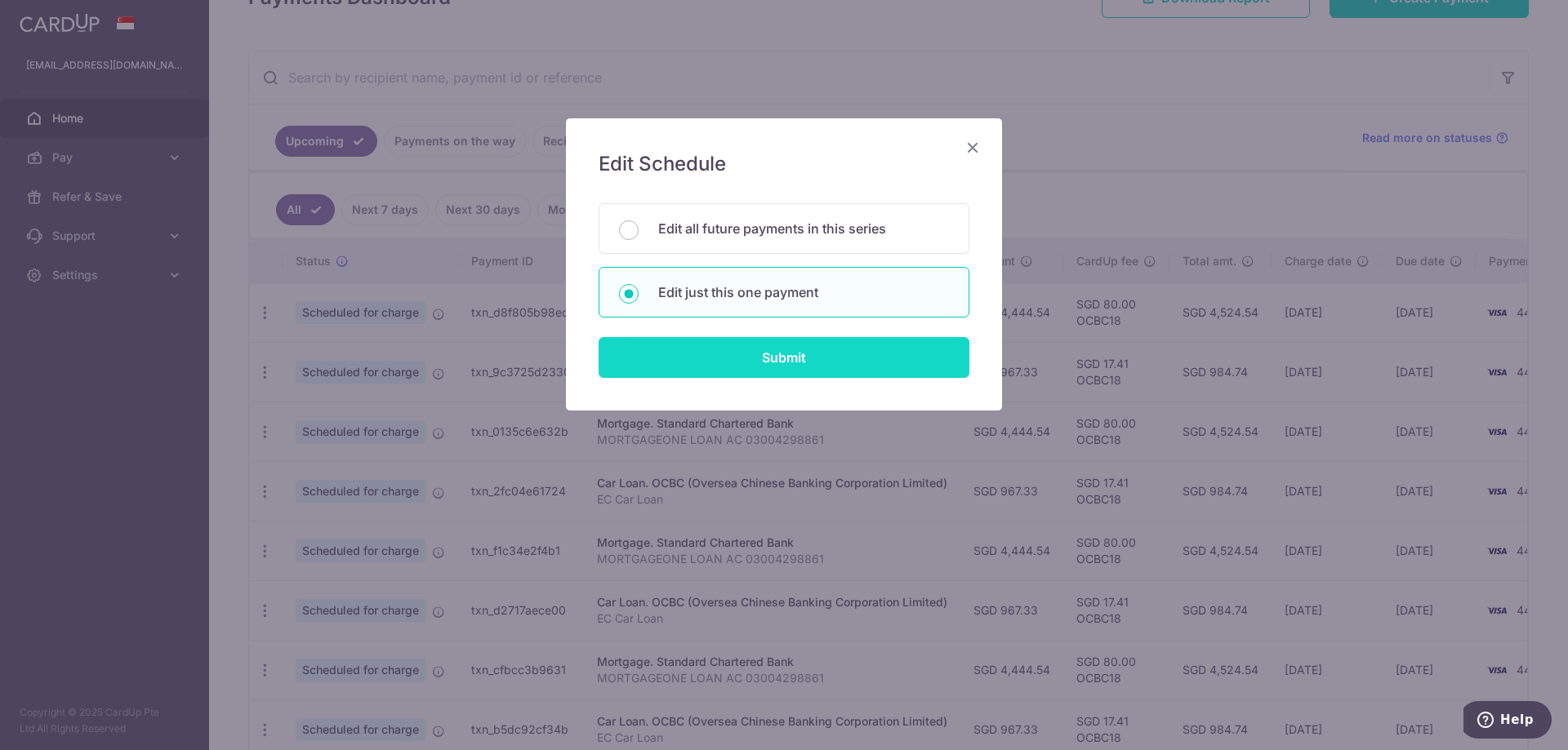
click at [773, 356] on input "Submit" at bounding box center [784, 357] width 371 height 40
radio input "true"
type input "967.33"
type input "23/10/2025"
type input "EC Car Loan"
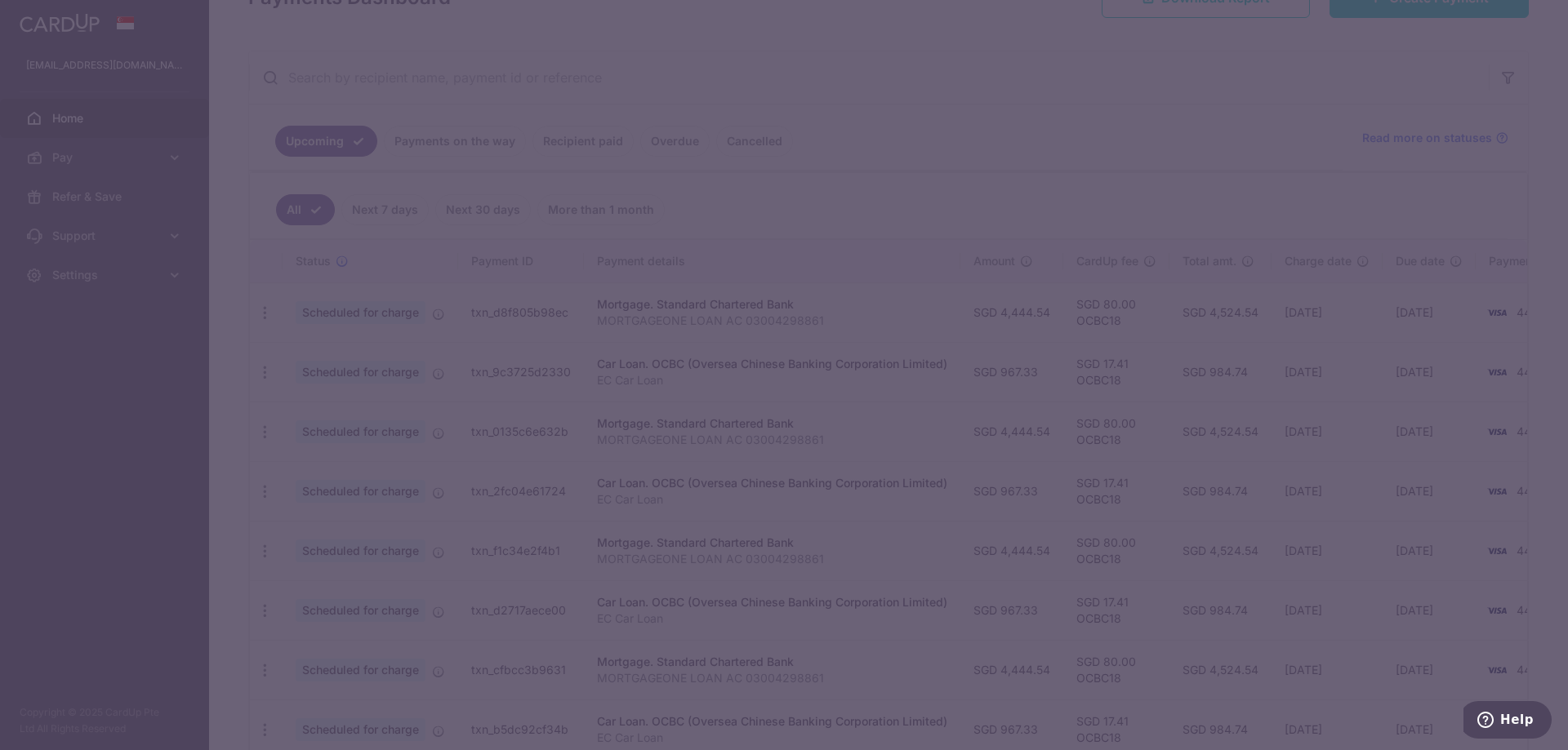
type input "OCBC18"
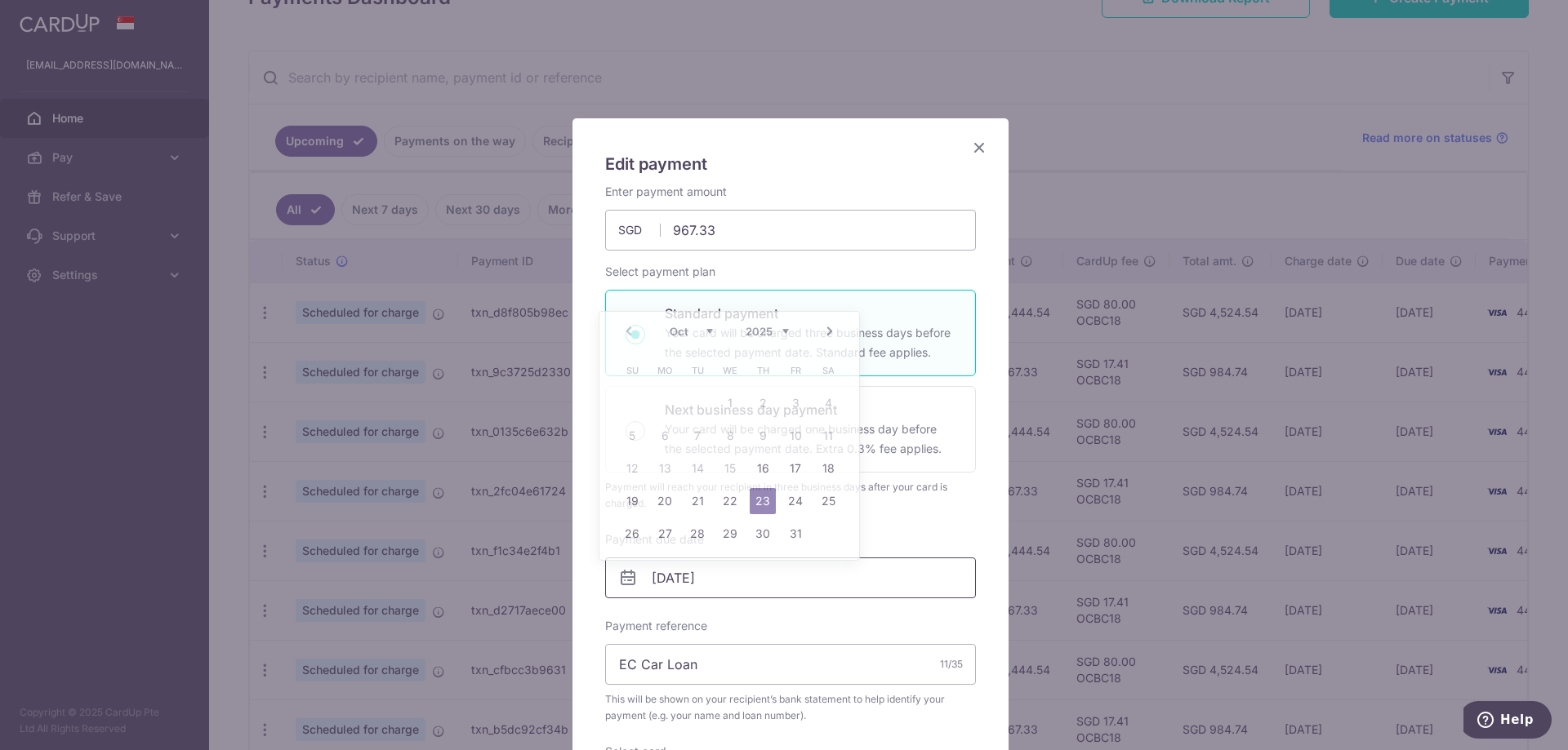
click at [819, 575] on input "23/10/2025" at bounding box center [790, 578] width 371 height 40
click at [703, 498] on link "21" at bounding box center [697, 502] width 26 height 26
type input "[DATE]"
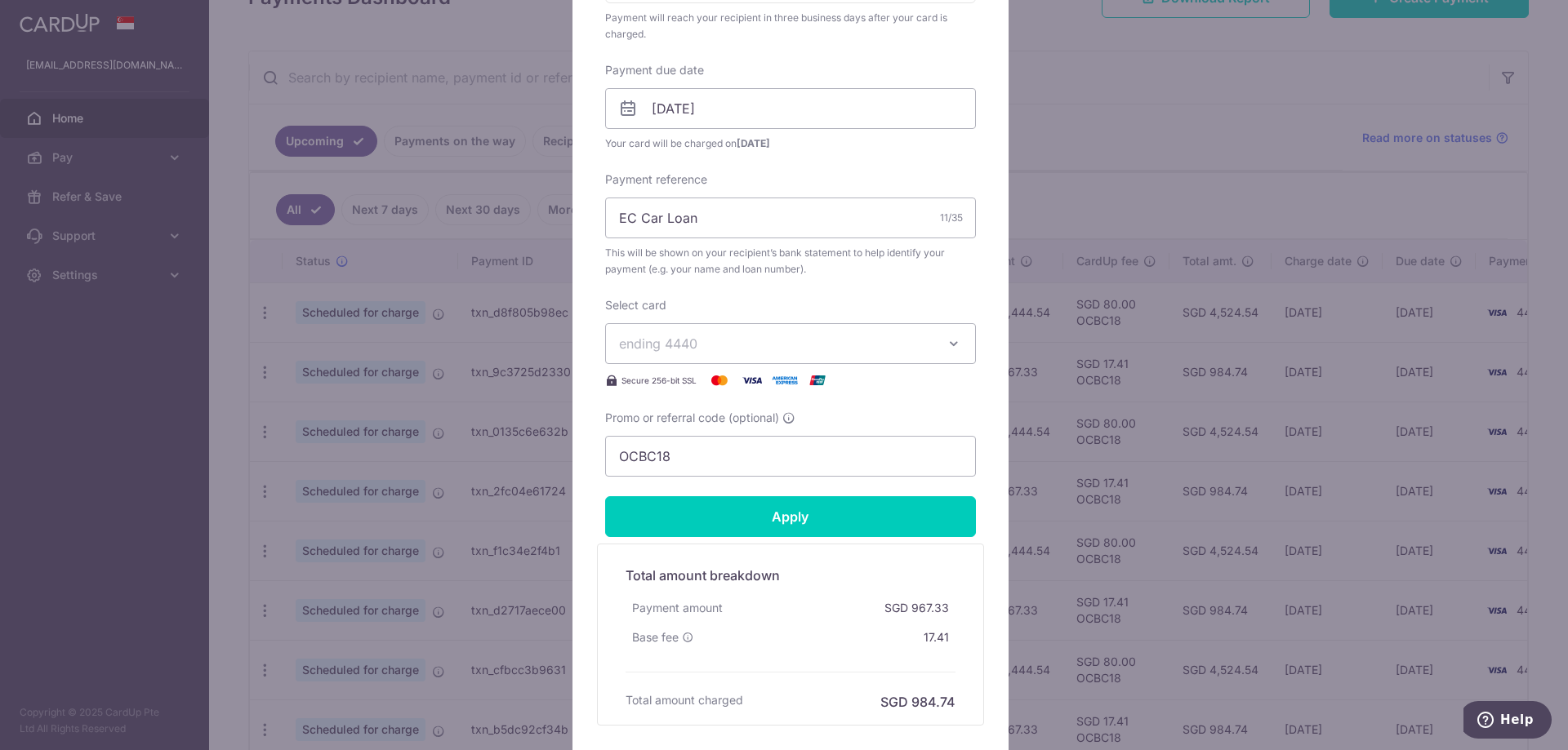
scroll to position [490, 0]
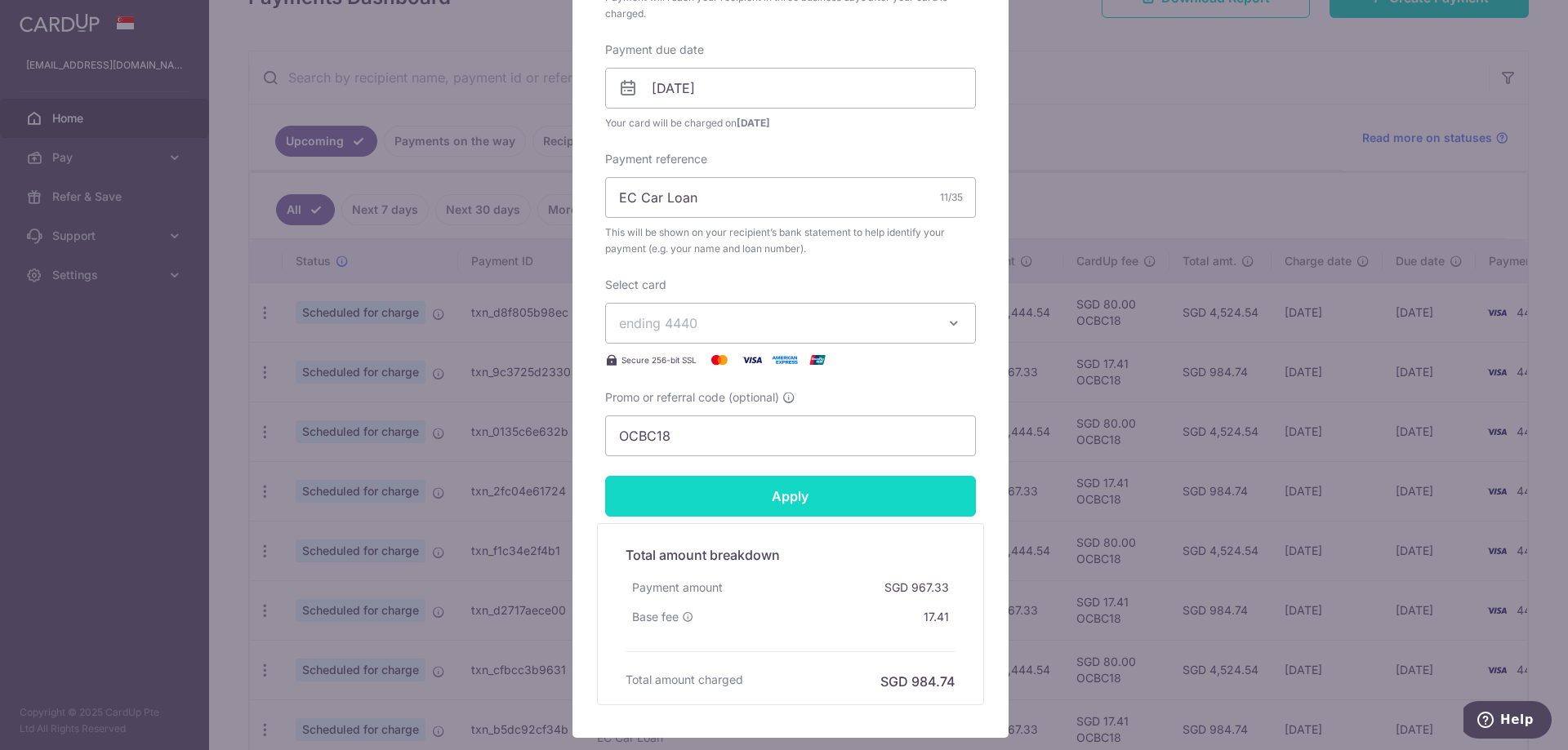
click at [796, 502] on input "Apply" at bounding box center [790, 496] width 371 height 40
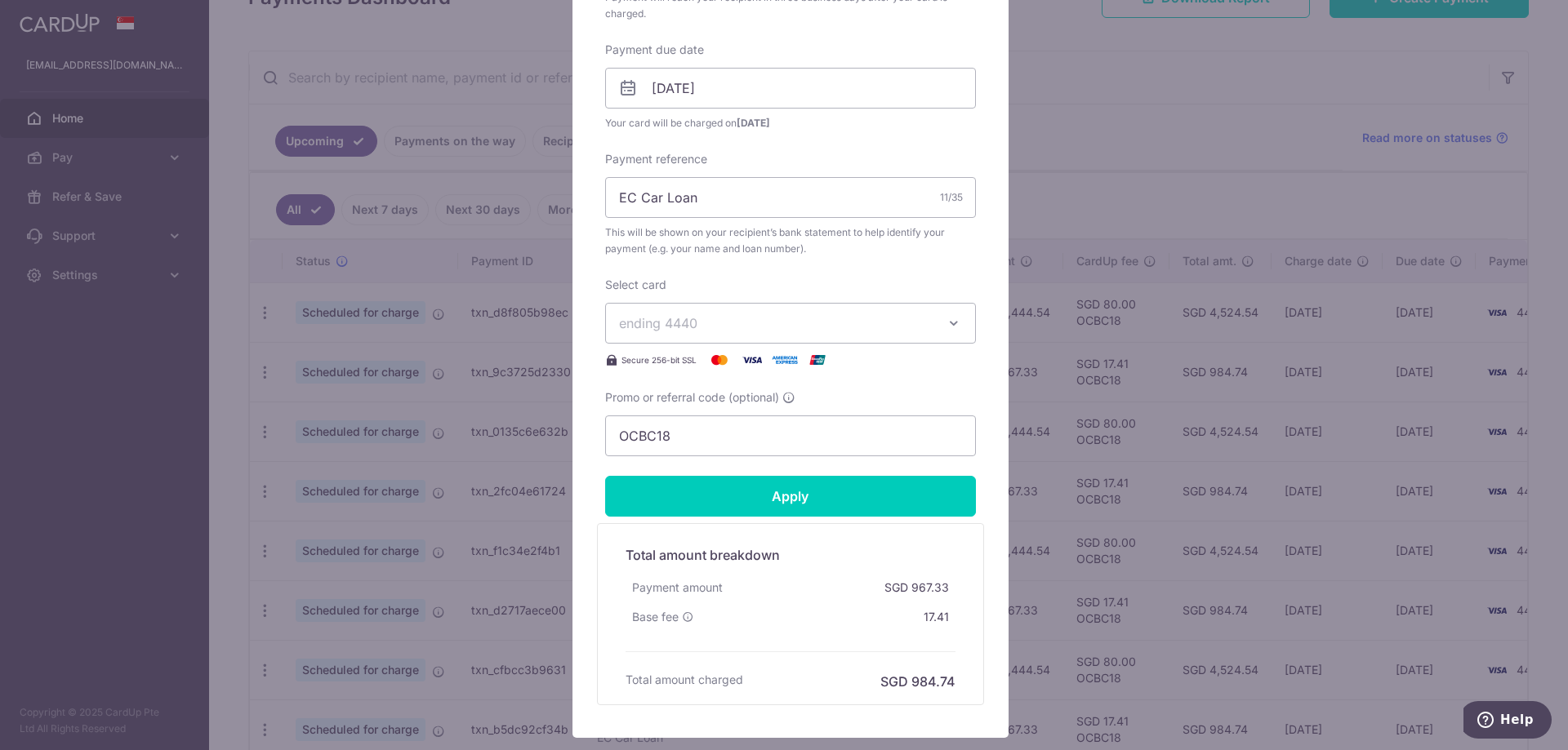
type input "Successfully Applied"
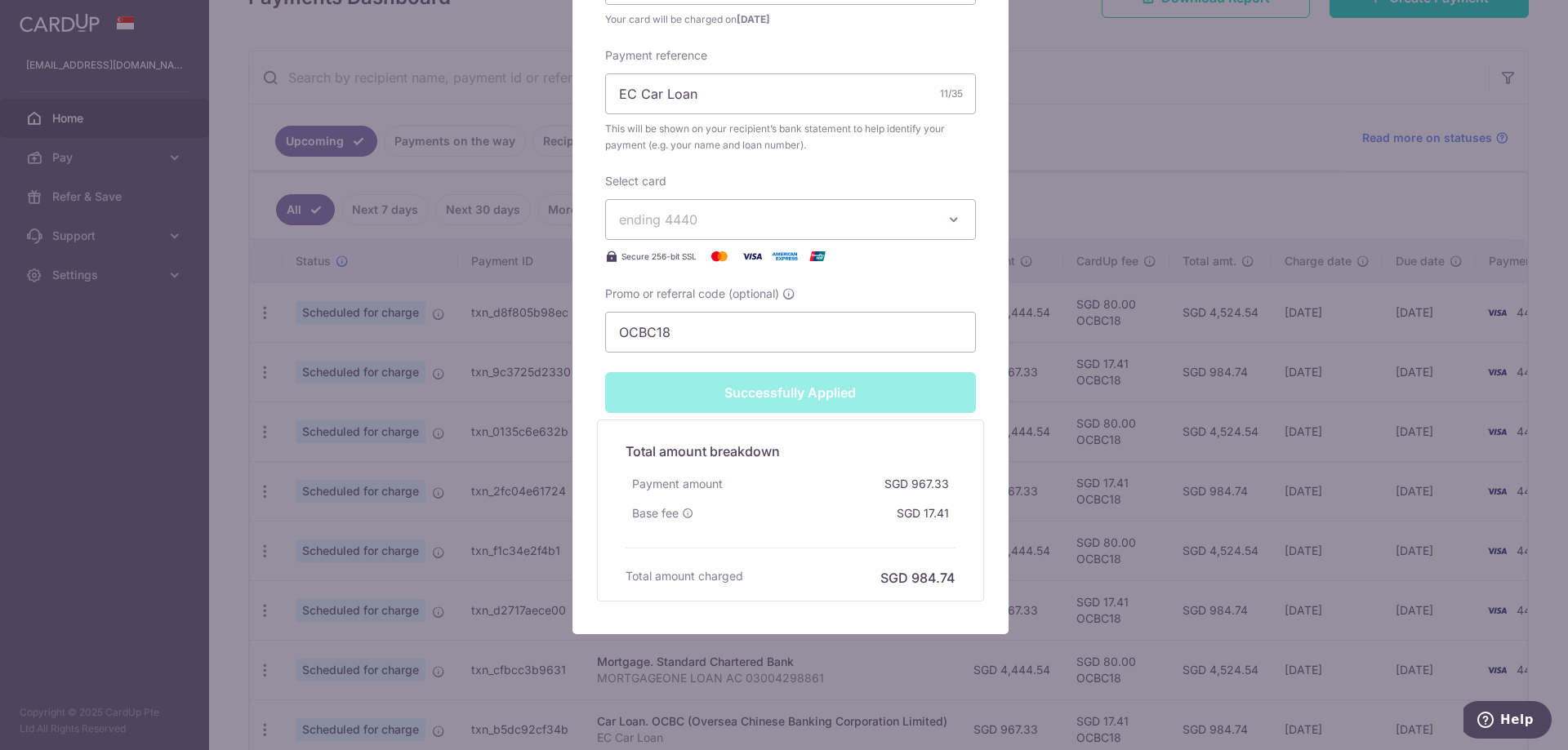
scroll to position [653, 0]
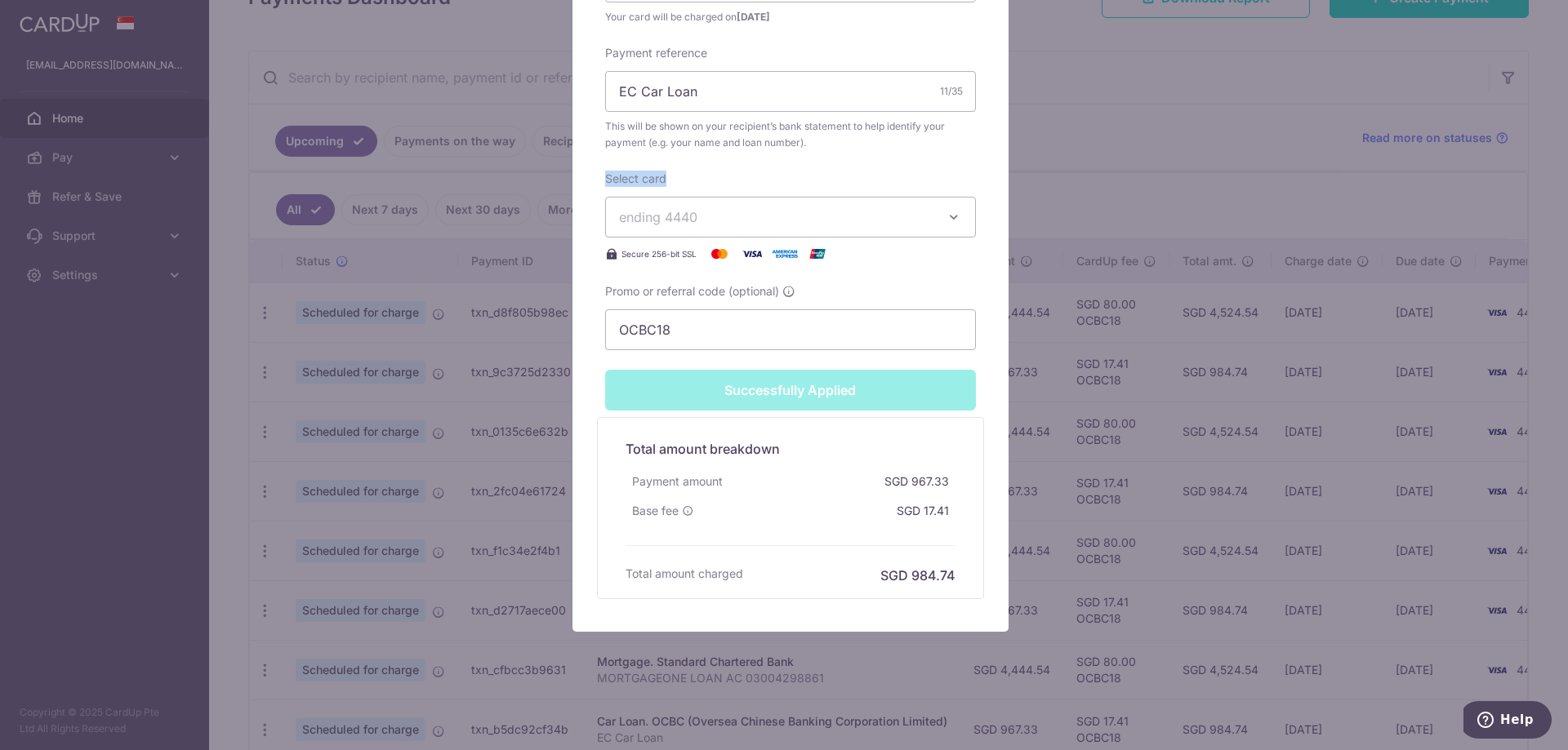
click at [1110, 151] on div "Edit payment By clicking apply, you will make changes to all payments to OCBC (…" at bounding box center [784, 375] width 1568 height 750
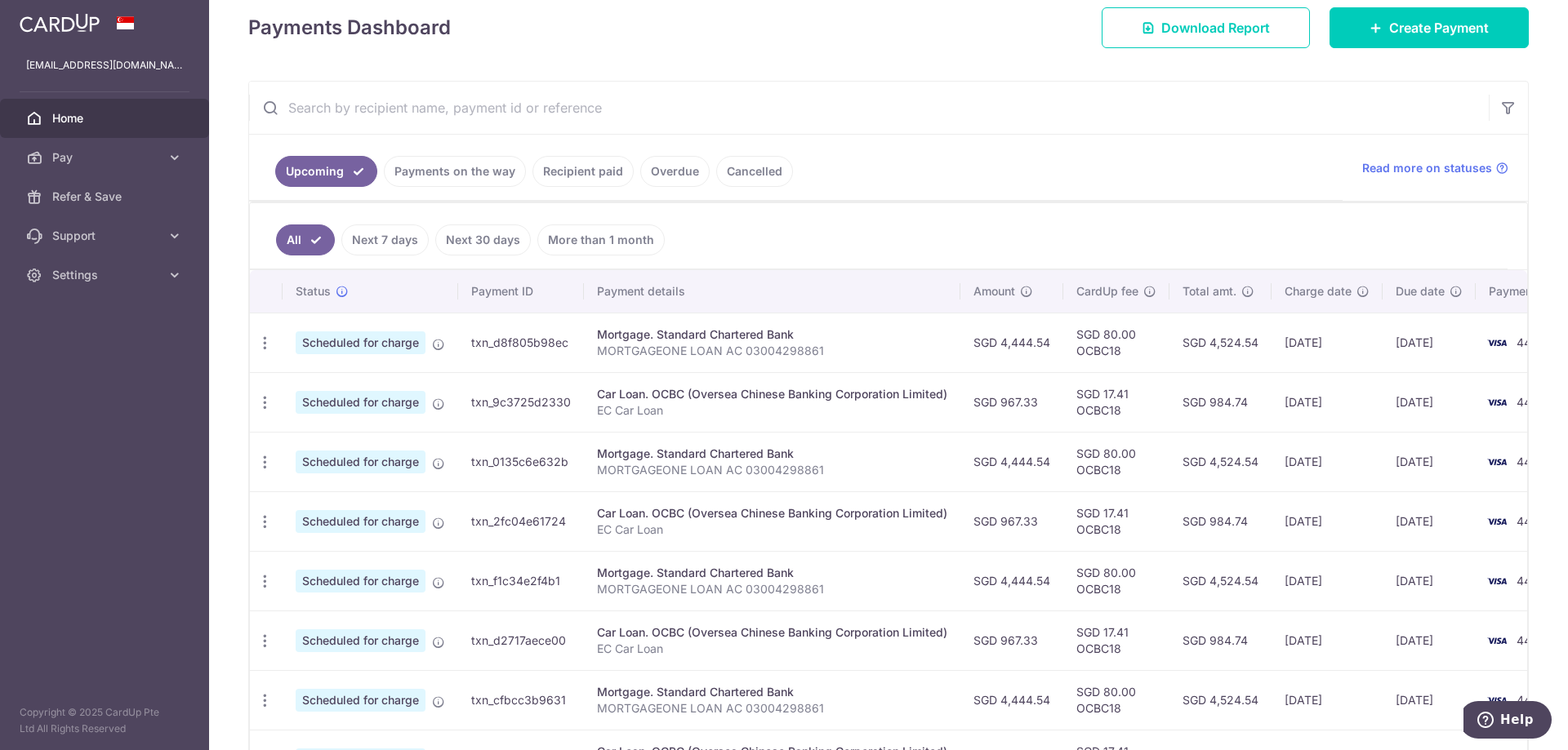
scroll to position [245, 0]
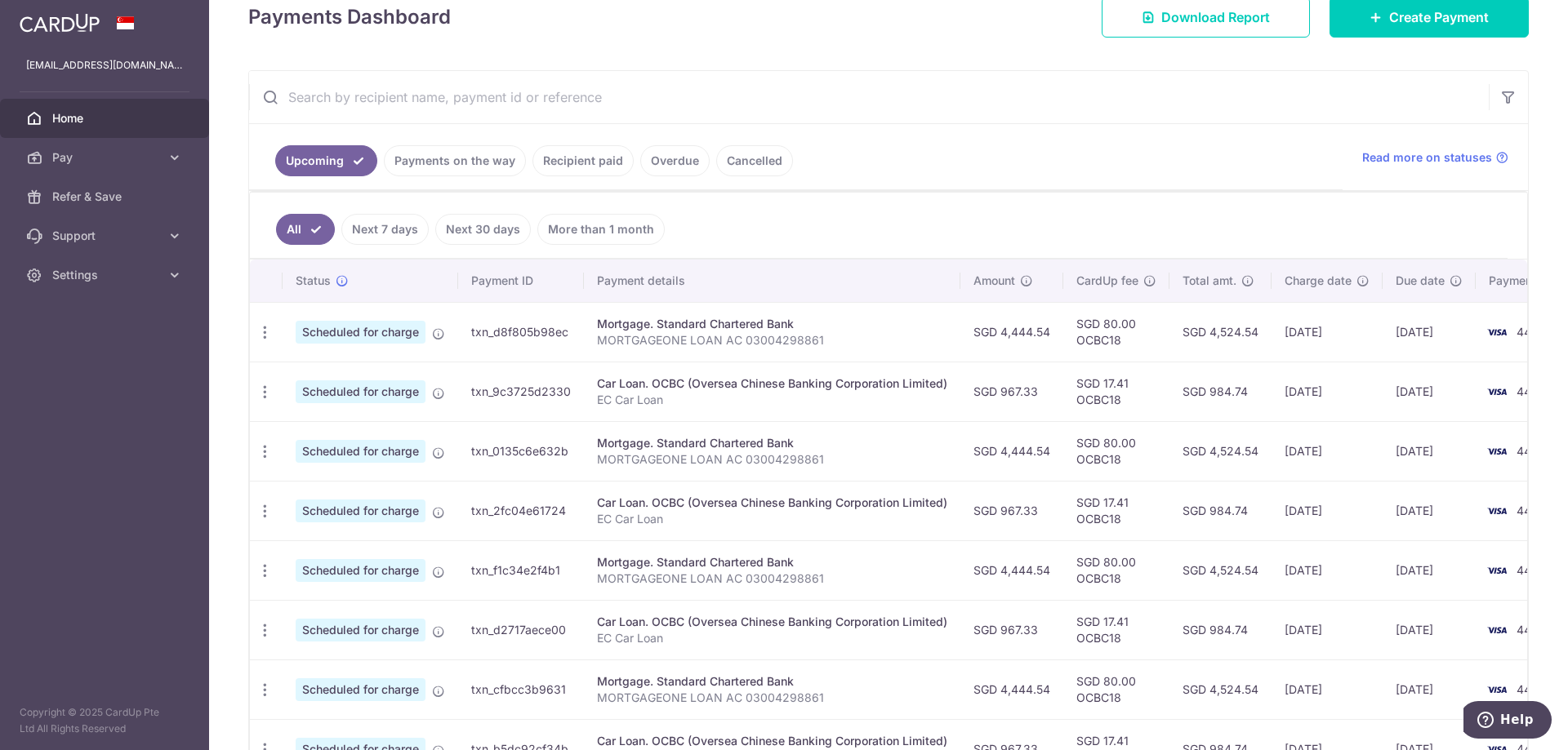
click at [413, 158] on link "Payments on the way" at bounding box center [454, 160] width 142 height 31
